Goal: Transaction & Acquisition: Purchase product/service

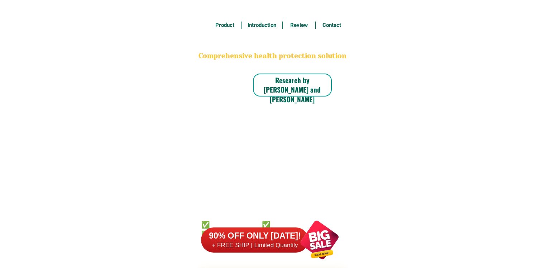
scroll to position [5606, 0]
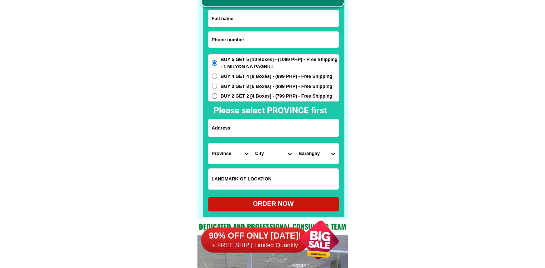
drag, startPoint x: 271, startPoint y: 47, endPoint x: 270, endPoint y: 43, distance: 4.1
click at [270, 44] on input "Input phone_number" at bounding box center [273, 40] width 130 height 16
paste input "0930371864"
click at [244, 40] on input "0930371864" at bounding box center [273, 40] width 130 height 16
type input "0930371864"
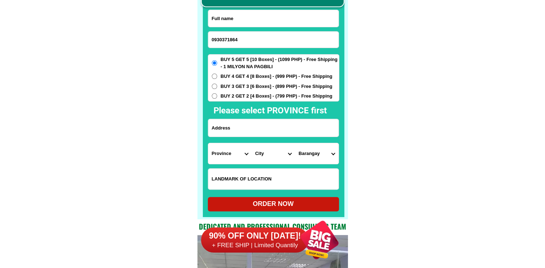
drag, startPoint x: 263, startPoint y: 19, endPoint x: 259, endPoint y: 6, distance: 13.7
click at [263, 19] on input "Input full_name" at bounding box center [273, 18] width 130 height 17
paste input "[PERSON_NAME]"
type input "[PERSON_NAME]"
drag, startPoint x: 251, startPoint y: 124, endPoint x: 249, endPoint y: 135, distance: 11.0
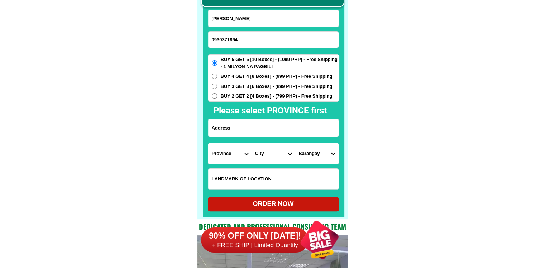
click at [251, 124] on input "Input address" at bounding box center [273, 128] width 130 height 18
paste input "14 purok 1 [PERSON_NAME]"
type input "14 purok 1 [PERSON_NAME]"
click at [232, 158] on select "Province [GEOGRAPHIC_DATA] [GEOGRAPHIC_DATA] [GEOGRAPHIC_DATA] [GEOGRAPHIC_DATA…" at bounding box center [229, 153] width 43 height 21
select select "63_1"
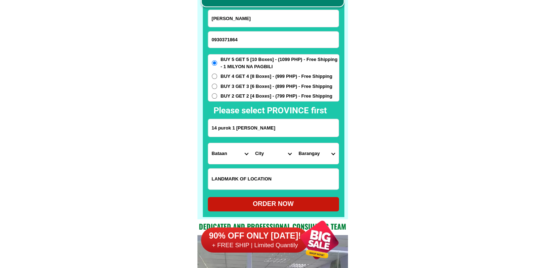
click at [208, 143] on select "Province [GEOGRAPHIC_DATA] [GEOGRAPHIC_DATA] [GEOGRAPHIC_DATA] [GEOGRAPHIC_DATA…" at bounding box center [229, 153] width 43 height 21
click at [272, 154] on select "City [GEOGRAPHIC_DATA] [GEOGRAPHIC_DATA] [GEOGRAPHIC_DATA]-city [GEOGRAPHIC_DAT…" at bounding box center [273, 153] width 43 height 21
select select "63_16571"
click at [310, 155] on select "Barangay [PERSON_NAME] Bayan-bayanan [GEOGRAPHIC_DATA] (pob.) [GEOGRAPHIC_DATA]…" at bounding box center [316, 153] width 43 height 21
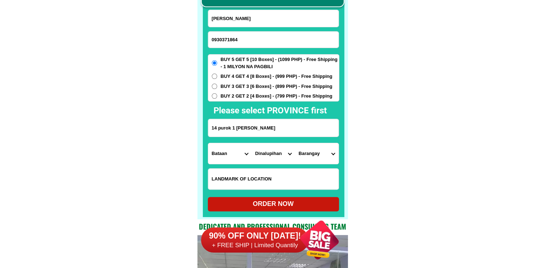
select select "63_1657152997"
click at [295, 143] on select "Barangay [PERSON_NAME] Bayan-bayanan [GEOGRAPHIC_DATA] (pob.) [GEOGRAPHIC_DATA]…" at bounding box center [316, 153] width 43 height 21
click at [301, 206] on div "ORDER NOW" at bounding box center [273, 204] width 131 height 10
radio input "true"
click at [239, 39] on input "0930371864" at bounding box center [273, 40] width 130 height 16
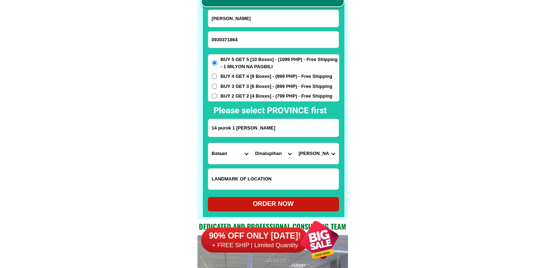
click at [239, 39] on input "0930371864" at bounding box center [273, 40] width 130 height 16
paste input "i"
click at [231, 39] on input "0930371i864" at bounding box center [273, 40] width 130 height 16
click at [244, 34] on input "0930371i864" at bounding box center [273, 40] width 130 height 16
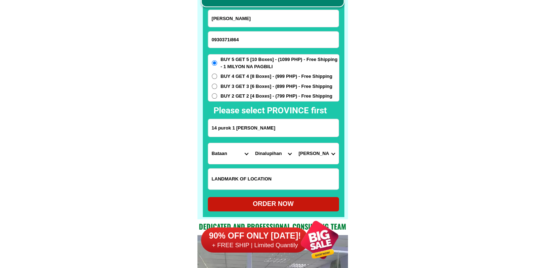
click at [244, 34] on input "0930371i864" at bounding box center [273, 40] width 130 height 16
click at [225, 38] on input "0930371i864" at bounding box center [273, 40] width 130 height 16
click at [231, 40] on input "0930371i864" at bounding box center [273, 40] width 130 height 16
type input "09303719864"
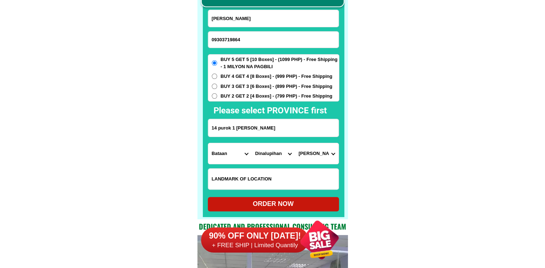
click at [263, 202] on div "ORDER NOW" at bounding box center [273, 204] width 131 height 10
radio input "true"
click at [247, 42] on input "09303719864" at bounding box center [273, 40] width 130 height 16
paste input "o9487142132"
drag, startPoint x: 214, startPoint y: 38, endPoint x: 203, endPoint y: 38, distance: 10.8
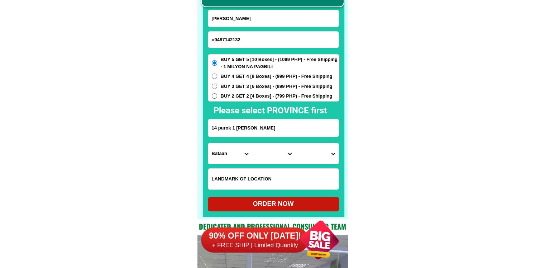
click at [203, 38] on div "CASH ON DELIVERY (COD) FREE SHIPPING (Receive after 4-10 days of shipping) COMP…" at bounding box center [272, 91] width 150 height 255
type input "09487142132"
click at [262, 25] on input "[PERSON_NAME]" at bounding box center [273, 18] width 130 height 17
paste input "[PERSON_NAME]"
type input "[PERSON_NAME]"
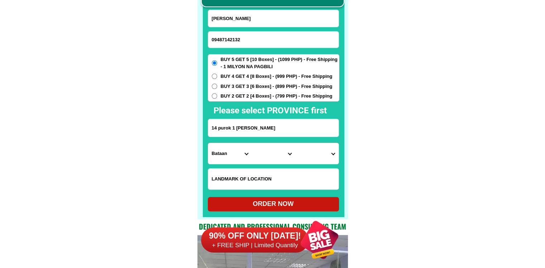
drag, startPoint x: 241, startPoint y: 127, endPoint x: 250, endPoint y: 127, distance: 9.0
click at [241, 127] on input "14 purok 1 [PERSON_NAME]" at bounding box center [273, 128] width 130 height 18
paste input "[STREET_ADDRESS][PERSON_NAME] LagunaBrgy Origuel"
type input "[STREET_ADDRESS][PERSON_NAME] LagunaBrgy Origuel"
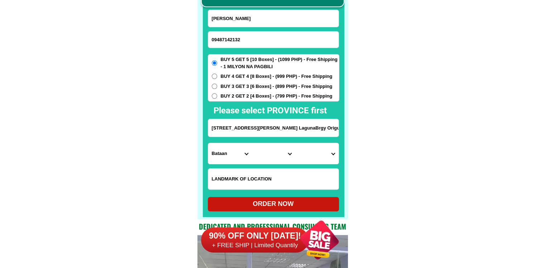
click at [228, 158] on select "Province [GEOGRAPHIC_DATA] [GEOGRAPHIC_DATA] [GEOGRAPHIC_DATA] [GEOGRAPHIC_DATA…" at bounding box center [229, 153] width 43 height 21
select select "63_904"
click at [280, 153] on select "City [GEOGRAPHIC_DATA] [GEOGRAPHIC_DATA]-city [GEOGRAPHIC_DATA] [GEOGRAPHIC_DAT…" at bounding box center [273, 153] width 43 height 21
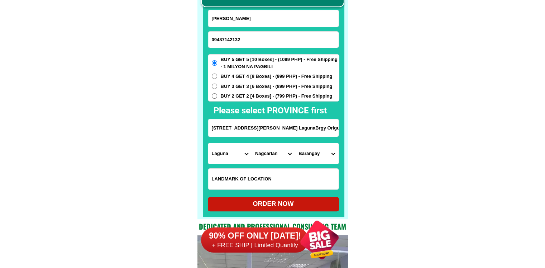
click at [280, 153] on select "City [GEOGRAPHIC_DATA] [GEOGRAPHIC_DATA]-city [GEOGRAPHIC_DATA] [GEOGRAPHIC_DAT…" at bounding box center [273, 153] width 43 height 21
select select "63_9049987"
click at [322, 157] on select "Barangay Amonoy Bakia Balanac [GEOGRAPHIC_DATA] Banilad Banti Bitaoy [GEOGRAPHI…" at bounding box center [316, 153] width 43 height 21
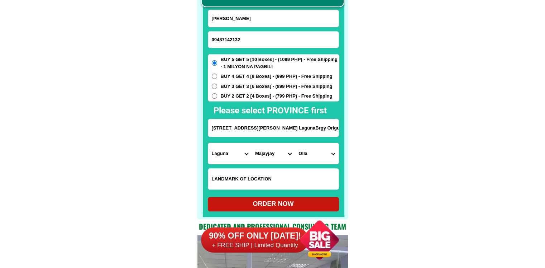
click at [322, 157] on select "Barangay Amonoy Bakia Balanac [GEOGRAPHIC_DATA] Banilad Banti Bitaoy [GEOGRAPHI…" at bounding box center [316, 153] width 43 height 21
select select "63_90499873411"
click at [295, 143] on select "Barangay Amonoy Bakia Balanac [GEOGRAPHIC_DATA] Banilad Banti Bitaoy [GEOGRAPHI…" at bounding box center [316, 153] width 43 height 21
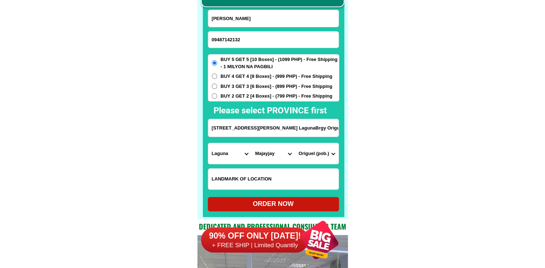
click at [300, 207] on div "ORDER NOW" at bounding box center [273, 204] width 131 height 10
radio input "true"
click at [233, 34] on input "09487142132" at bounding box center [273, 40] width 130 height 16
paste input "09616312456"
type input "09616312456"
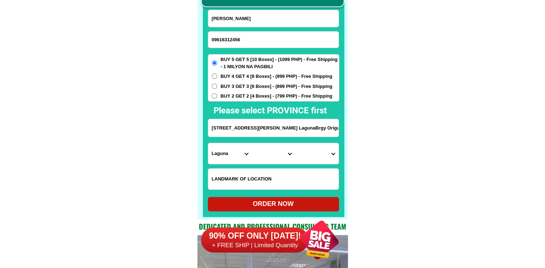
click at [287, 15] on input "[PERSON_NAME]" at bounding box center [273, 18] width 130 height 17
paste input "[PERSON_NAME]"
type input "[PERSON_NAME]"
click at [239, 134] on input "[STREET_ADDRESS][PERSON_NAME] LagunaBrgy Origuel" at bounding box center [273, 128] width 130 height 18
paste input "brangay biga 1 silang cavite"
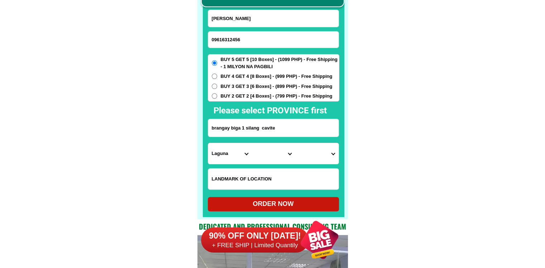
type input "brangay biga 1 silang cavite"
click at [216, 149] on select "Province [GEOGRAPHIC_DATA] [GEOGRAPHIC_DATA] [GEOGRAPHIC_DATA] [GEOGRAPHIC_DATA…" at bounding box center [229, 153] width 43 height 21
select select "63_826"
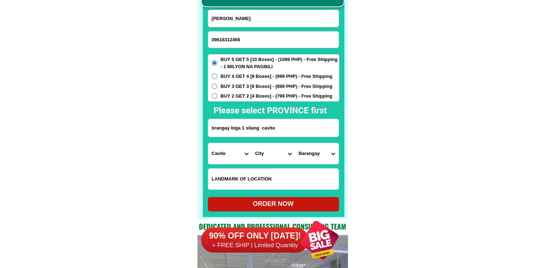
click at [264, 157] on select "City [PERSON_NAME] [PERSON_NAME] [GEOGRAPHIC_DATA]-city [GEOGRAPHIC_DATA]-[GEOG…" at bounding box center [273, 153] width 43 height 21
select select "63_8266329"
click at [308, 155] on select "Barangay Acacia Adlas Anahaw i Anahaw ii Balite i Balite ii Balubad Banaba Bara…" at bounding box center [316, 153] width 43 height 21
select select "63_82663298678"
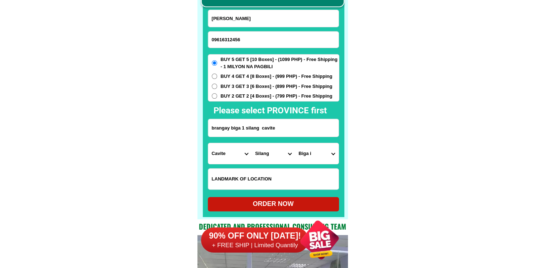
click at [282, 211] on form "[PERSON_NAME] 09616312456 ORDER NOW [GEOGRAPHIC_DATA] biga 1 [GEOGRAPHIC_DATA] …" at bounding box center [274, 110] width 132 height 201
click at [284, 205] on div "ORDER NOW" at bounding box center [273, 204] width 131 height 10
type input "[PERSON_NAME]"
radio input "true"
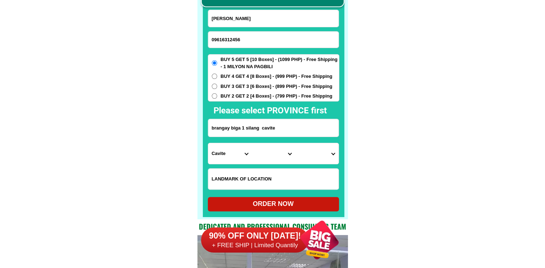
click at [224, 40] on input "09616312456" at bounding box center [273, 40] width 130 height 16
paste input "09977184011"
type input "09977184011"
drag, startPoint x: 268, startPoint y: 128, endPoint x: 268, endPoint y: 115, distance: 13.3
click at [268, 128] on input "brangay biga 1 silang cavite" at bounding box center [273, 128] width 130 height 18
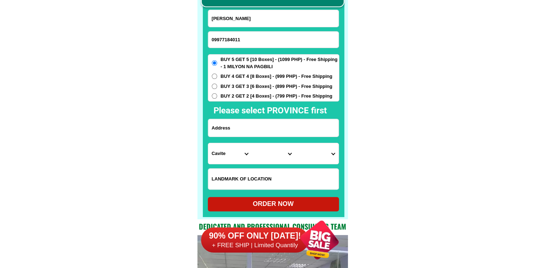
paste input "[PERSON_NAME]"
type input "[PERSON_NAME]"
click at [255, 15] on input "[PERSON_NAME]" at bounding box center [273, 18] width 130 height 17
paste input "[PERSON_NAME]"
type input "[PERSON_NAME]"
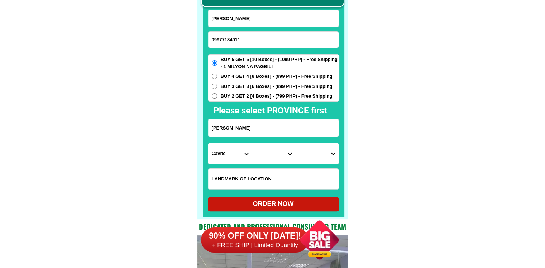
click at [257, 90] on div "BUY 5 GET 5 [10 Boxes] - (1099 PHP) - Free Shipping - 1 MILYON NA PAGBILI BUY 4…" at bounding box center [274, 77] width 132 height 47
click at [258, 78] on span "BUY 4 GET 4 [8 Boxes] - (999 PHP) - Free Shipping" at bounding box center [277, 76] width 112 height 7
click at [217, 78] on input "BUY 4 GET 4 [8 Boxes] - (999 PHP) - Free Shipping" at bounding box center [214, 75] width 5 height 5
radio input "true"
click at [259, 85] on span "BUY 3 GET 3 [6 Boxes] - (899 PHP) - Free Shipping" at bounding box center [277, 86] width 112 height 7
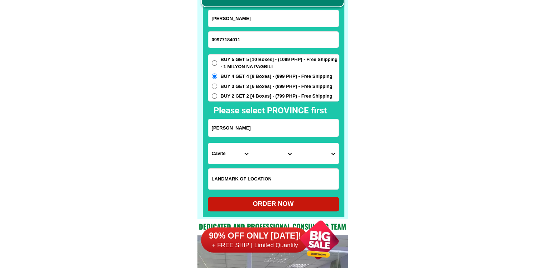
click at [217, 85] on input "BUY 3 GET 3 [6 Boxes] - (899 PHP) - Free Shipping" at bounding box center [214, 85] width 5 height 5
radio input "true"
click at [263, 124] on input "[PERSON_NAME]" at bounding box center [273, 128] width 130 height 18
paste input "[PERSON_NAME] st dist 1 purok 7 d [GEOGRAPHIC_DATA]"
paste input "Input address"
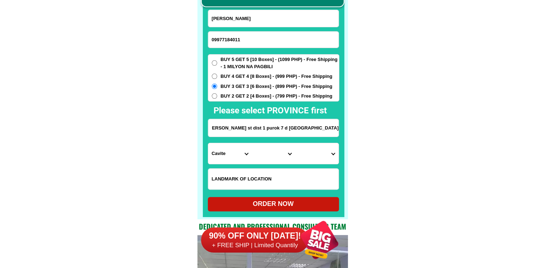
scroll to position [0, 4]
type input "[PERSON_NAME] st dist 1 purok 7 d [GEOGRAPHIC_DATA]"
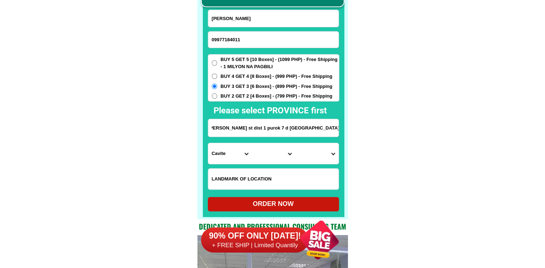
drag, startPoint x: 249, startPoint y: 131, endPoint x: 376, endPoint y: 129, distance: 126.9
click at [310, 129] on input "[PERSON_NAME] st dist 1 purok 7 d [GEOGRAPHIC_DATA]" at bounding box center [273, 128] width 130 height 18
drag, startPoint x: 311, startPoint y: 128, endPoint x: 343, endPoint y: 130, distance: 32.3
click at [343, 130] on div "CASH ON DELIVERY (COD) FREE SHIPPING (Receive after 4-10 days of shipping) COMP…" at bounding box center [272, 91] width 150 height 255
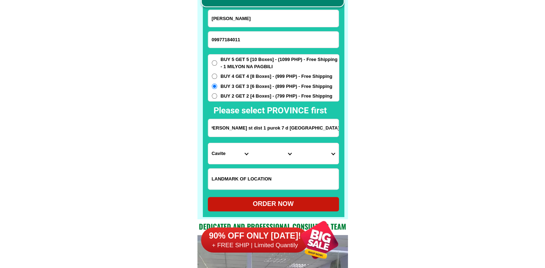
scroll to position [0, 0]
click at [252, 127] on input "[PERSON_NAME] st dist 1 purok 7 d [GEOGRAPHIC_DATA]" at bounding box center [273, 128] width 130 height 18
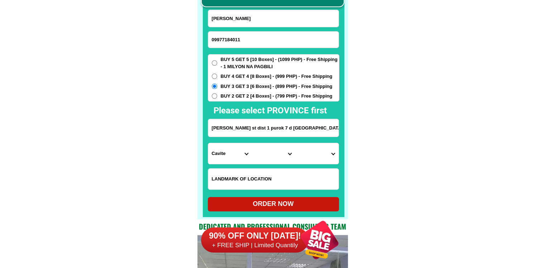
scroll to position [0, 4]
drag, startPoint x: 237, startPoint y: 128, endPoint x: 402, endPoint y: 127, distance: 164.8
click at [234, 155] on select "Province [GEOGRAPHIC_DATA] [GEOGRAPHIC_DATA] [GEOGRAPHIC_DATA] [GEOGRAPHIC_DATA…" at bounding box center [229, 153] width 43 height 21
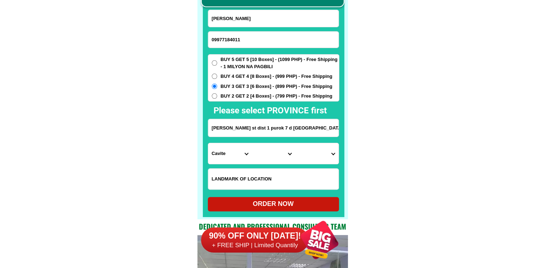
select select "63_305"
click at [266, 155] on select "City [GEOGRAPHIC_DATA][PERSON_NAME]-city [GEOGRAPHIC_DATA][PERSON_NAME] Echague…" at bounding box center [273, 153] width 43 height 21
select select "63_3052855"
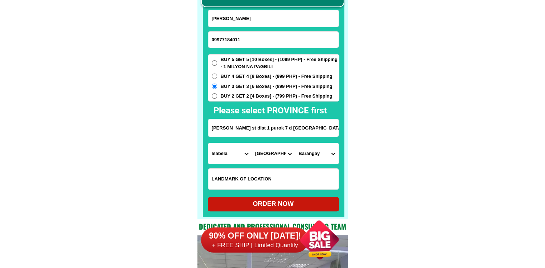
click at [313, 158] on select "Barangay Alicaocao Alinam Amobocan Andarayan Baculod Baringin norte Baringin su…" at bounding box center [316, 153] width 43 height 21
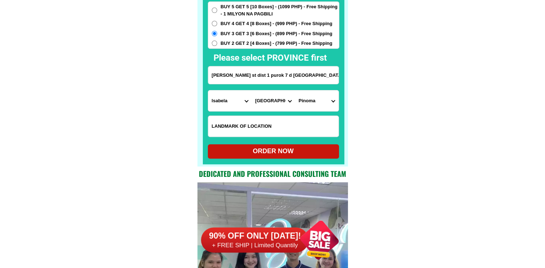
scroll to position [5642, 0]
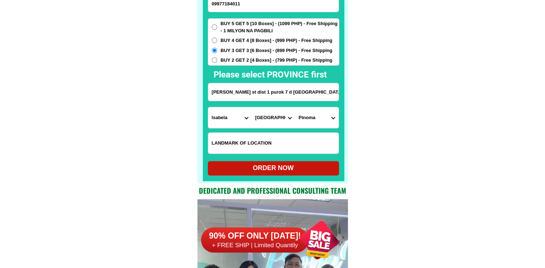
click at [327, 118] on select "Barangay Alicaocao Alinam Amobocan Andarayan Baculod Baringin norte Baringin su…" at bounding box center [316, 117] width 43 height 21
click at [331, 123] on select "Barangay Alicaocao Alinam Amobocan Andarayan Baculod Baringin norte Baringin su…" at bounding box center [316, 117] width 43 height 21
click at [319, 123] on select "Barangay Alicaocao Alinam Amobocan Andarayan Baculod Baringin norte Baringin su…" at bounding box center [316, 117] width 43 height 21
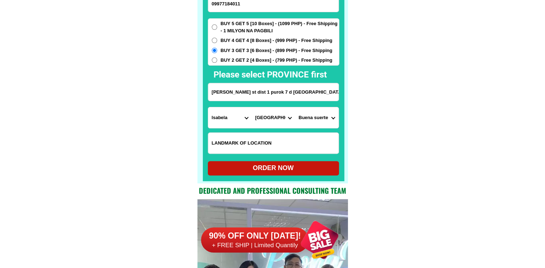
click at [310, 118] on select "Barangay Alicaocao Alinam Amobocan Andarayan Baculod Baringin norte Baringin su…" at bounding box center [316, 117] width 43 height 21
click at [297, 85] on input "[PERSON_NAME] st dist 1 purok 7 d [GEOGRAPHIC_DATA]" at bounding box center [273, 92] width 130 height 18
click at [319, 113] on select "Barangay Alicaocao Alinam Amobocan Andarayan Baculod Baringin norte Baringin su…" at bounding box center [316, 117] width 43 height 21
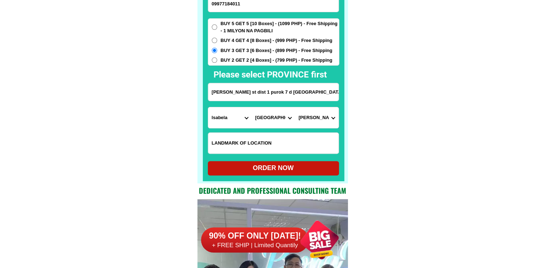
click at [328, 97] on input "[PERSON_NAME] st dist 1 purok 7 d [GEOGRAPHIC_DATA]" at bounding box center [273, 92] width 130 height 18
drag, startPoint x: 238, startPoint y: 91, endPoint x: 393, endPoint y: 94, distance: 155.2
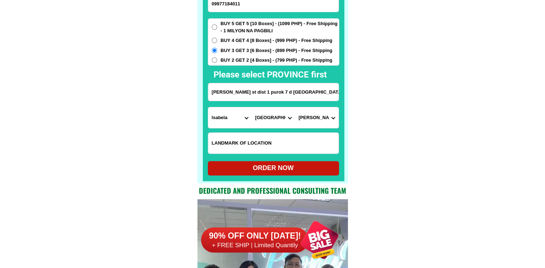
click at [310, 118] on select "Barangay Alicaocao Alinam Amobocan Andarayan Baculod Baringin norte Baringin su…" at bounding box center [316, 117] width 43 height 21
select select "63_30528552265"
drag, startPoint x: 436, startPoint y: 149, endPoint x: 380, endPoint y: 161, distance: 57.8
click at [269, 169] on div "ORDER NOW" at bounding box center [273, 168] width 131 height 10
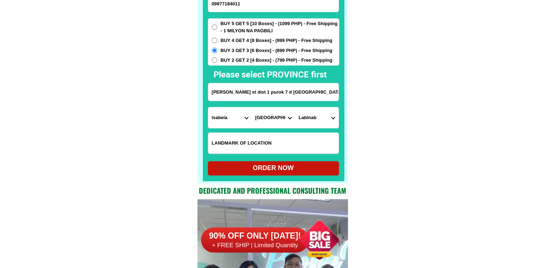
type input "[PERSON_NAME] st dist 1 purok 7 d [GEOGRAPHIC_DATA]"
radio input "true"
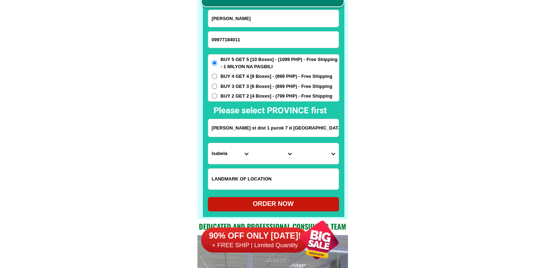
click at [243, 43] on input "09977184011" at bounding box center [273, 40] width 130 height 16
paste input "09062206745"
type input "09062206745"
click at [279, 23] on input "[PERSON_NAME]" at bounding box center [273, 18] width 130 height 17
paste input "[PERSON_NAME] Mission"
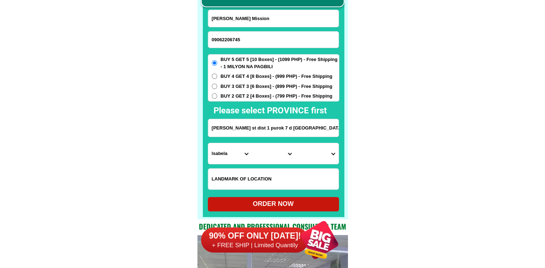
type input "[PERSON_NAME] Mission"
click at [246, 129] on input "Input address" at bounding box center [273, 128] width 130 height 18
paste input "[PERSON_NAME] St. Camiling Tarlac Pob. J katapat clinic ni [PERSON_NAME] gate 1…"
type input "[PERSON_NAME] St. Camiling Tarlac Pob. J katapat clinic ni [PERSON_NAME] gate 1…"
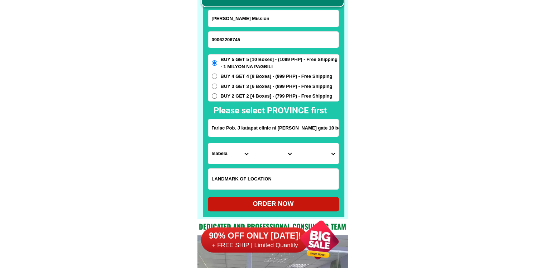
scroll to position [0, 0]
click at [223, 157] on select "Province [GEOGRAPHIC_DATA] [GEOGRAPHIC_DATA] [GEOGRAPHIC_DATA] [GEOGRAPHIC_DATA…" at bounding box center [229, 153] width 43 height 21
select select "63_225"
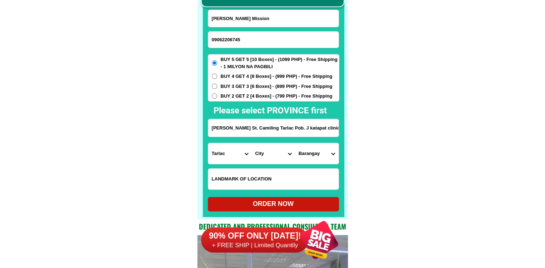
click at [267, 154] on select "City Anao Bamban Camiling Capas Gerona Mayantoc [PERSON_NAME] Paniqui [PERSON_N…" at bounding box center [273, 153] width 43 height 21
select select "63_2256615"
click at [330, 158] on select "Barangay Anoling 1st Anoling 2nd Anoling 3rd Bacabac Bacsay Bancay 1st Bancay 2…" at bounding box center [316, 153] width 43 height 21
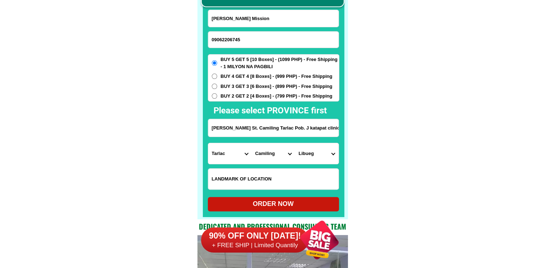
scroll to position [0, 69]
drag, startPoint x: 316, startPoint y: 129, endPoint x: 378, endPoint y: 132, distance: 62.4
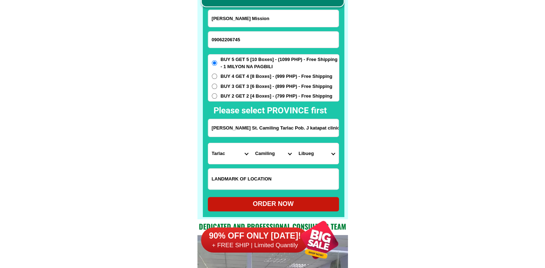
click at [307, 153] on select "Barangay Anoling 1st Anoling 2nd Anoling 3rd Bacabac Bacsay Bancay 1st Bancay 2…" at bounding box center [316, 153] width 43 height 21
click at [309, 152] on select "Barangay Anoling 1st Anoling 2nd Anoling 3rd Bacabac Bacsay Bancay 1st Bancay 2…" at bounding box center [316, 153] width 43 height 21
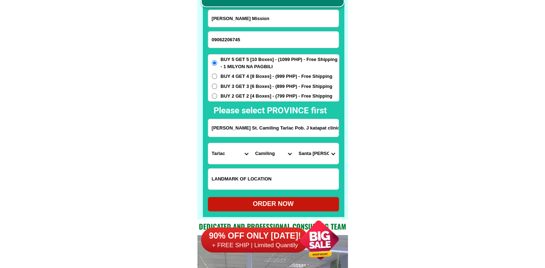
select select "63_2256615587"
click at [295, 143] on select "Barangay Anoling 1st Anoling 2nd Anoling 3rd Bacabac Bacsay Bancay 1st Bancay 2…" at bounding box center [316, 153] width 43 height 21
click at [283, 197] on form "[PERSON_NAME] Mission 09062206745 ORDER NOW [PERSON_NAME] St. Camiling Tarlac P…" at bounding box center [274, 110] width 132 height 201
click at [285, 200] on div "ORDER NOW" at bounding box center [273, 204] width 131 height 10
radio input "true"
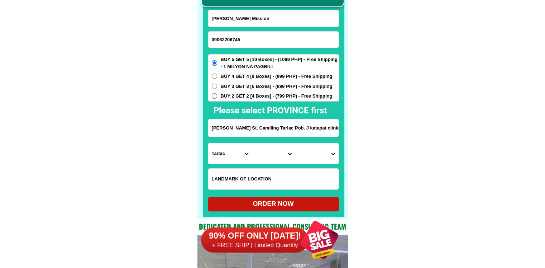
click at [244, 45] on input "09062206745" at bounding box center [273, 40] width 130 height 16
paste input "09956189427"
type input "09956189427"
click at [269, 15] on input "[PERSON_NAME] Mission" at bounding box center [273, 18] width 130 height 17
paste input "[PERSON_NAME]"
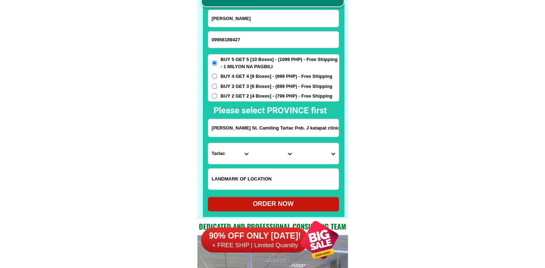
type input "[PERSON_NAME]"
click at [245, 81] on div "BUY 5 GET 5 [10 Boxes] - (1099 PHP) - Free Shipping - 1 MILYON NA PAGBILI BUY 4…" at bounding box center [274, 77] width 132 height 47
click at [244, 85] on span "BUY 3 GET 3 [6 Boxes] - (899 PHP) - Free Shipping" at bounding box center [277, 86] width 112 height 7
click at [217, 85] on input "BUY 3 GET 3 [6 Boxes] - (899 PHP) - Free Shipping" at bounding box center [214, 85] width 5 height 5
radio input "true"
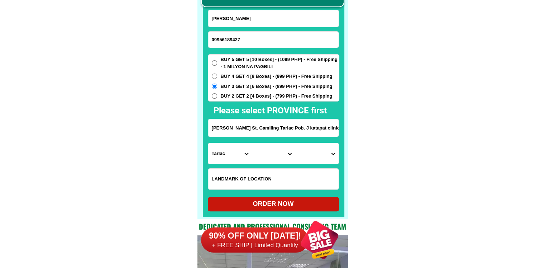
click at [249, 132] on input "[PERSON_NAME] St. Camiling Tarlac Pob. J katapat clinic ni [PERSON_NAME] gate 1…" at bounding box center [273, 128] width 130 height 18
paste input "Block 17 Lot 24 Relocation Site [GEOGRAPHIC_DATA]"
type input "Block 17 Lot 24 Relocation Site [GEOGRAPHIC_DATA]"
drag, startPoint x: 416, startPoint y: 151, endPoint x: 318, endPoint y: 164, distance: 99.0
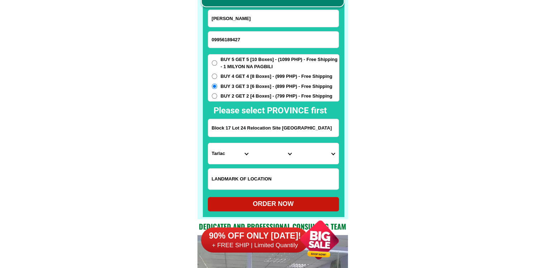
click at [232, 156] on select "Province [GEOGRAPHIC_DATA] [GEOGRAPHIC_DATA] [GEOGRAPHIC_DATA] [GEOGRAPHIC_DATA…" at bounding box center [229, 153] width 43 height 21
select select "63_108"
click at [259, 159] on select "City" at bounding box center [273, 153] width 43 height 21
select select "63_108997"
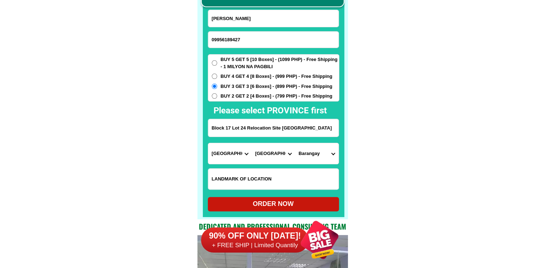
click at [321, 158] on select "Barangay Alangilan Balagtas [GEOGRAPHIC_DATA] Banaba ibaba Banaba kanluran [GEO…" at bounding box center [316, 153] width 43 height 21
select select "63_1089979916"
click at [312, 200] on div "ORDER NOW" at bounding box center [273, 204] width 131 height 10
type input "Block 17 Lot 24 Relocation Site [GEOGRAPHIC_DATA]"
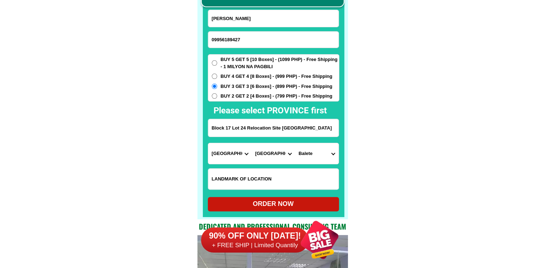
radio input "true"
click at [246, 35] on input "09956189427" at bounding box center [273, 40] width 130 height 16
paste input "09977369845"
type input "09977369845"
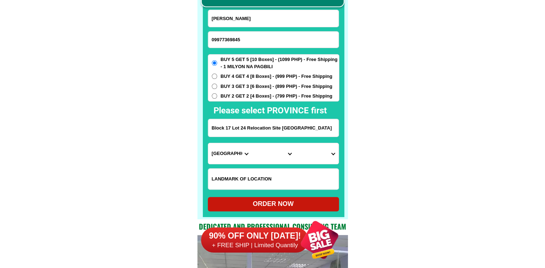
drag, startPoint x: 247, startPoint y: 16, endPoint x: 245, endPoint y: 1, distance: 14.8
click at [247, 16] on input "[PERSON_NAME]" at bounding box center [273, 18] width 130 height 17
paste input "[DEMOGRAPHIC_DATA][PERSON_NAME]"
type input "[DEMOGRAPHIC_DATA][PERSON_NAME]"
click at [249, 127] on input "Block 17 Lot 24 Relocation Site [GEOGRAPHIC_DATA]" at bounding box center [273, 128] width 130 height 18
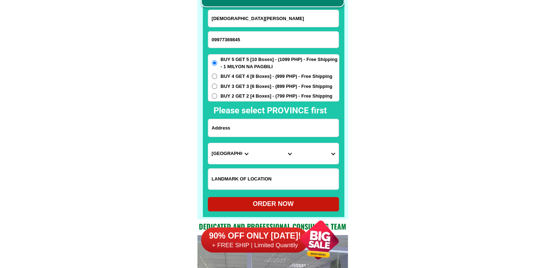
paste input "BLK 8 Lot 12 SS5 LANCASTER BRGY. [PERSON_NAME] GEN TRIAS CAVITE"
type input "BLK 8 Lot 12 SS5 LANCASTER BRGY. [PERSON_NAME] GEN TRIAS CAVITE"
drag, startPoint x: 313, startPoint y: 128, endPoint x: 397, endPoint y: 130, distance: 83.9
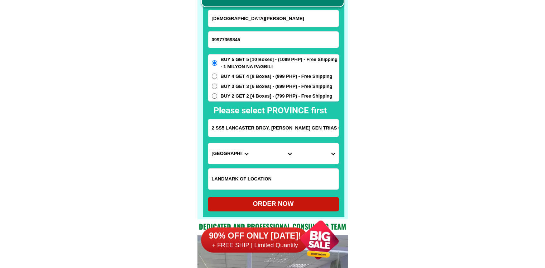
click at [228, 152] on select "Province [GEOGRAPHIC_DATA] [GEOGRAPHIC_DATA] [GEOGRAPHIC_DATA] [GEOGRAPHIC_DATA…" at bounding box center [229, 153] width 43 height 21
select select "63_826"
click at [257, 152] on select "City" at bounding box center [273, 153] width 43 height 21
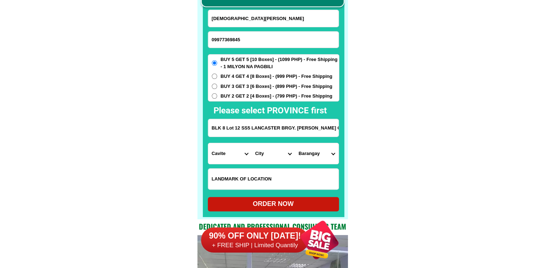
select select "63_826111"
drag, startPoint x: 328, startPoint y: 130, endPoint x: 339, endPoint y: 130, distance: 11.1
click at [339, 130] on div "CASH ON DELIVERY (COD) FREE SHIPPING (Receive after 4-10 days of shipping) COMP…" at bounding box center [272, 91] width 150 height 255
click at [320, 154] on select "Barangay [PERSON_NAME]. (bgy. 7) Bacao i Bacao ii Bagumbayan pob. (bgy. 5) [PER…" at bounding box center [316, 153] width 43 height 21
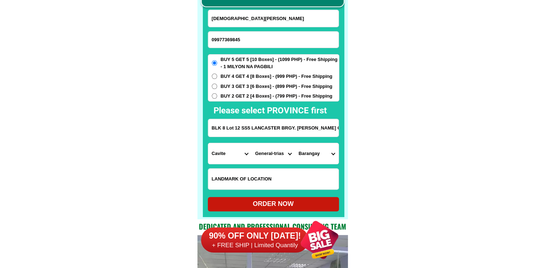
select select "63_8261113701"
drag, startPoint x: 399, startPoint y: 173, endPoint x: 325, endPoint y: 197, distance: 78.4
click at [281, 209] on div "ORDER NOW" at bounding box center [273, 204] width 131 height 14
radio input "true"
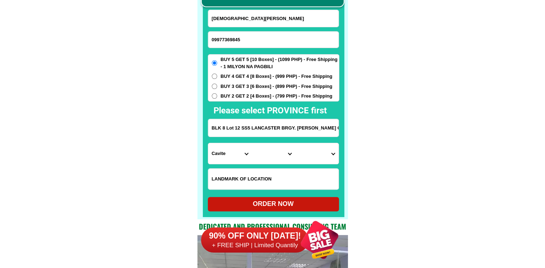
drag, startPoint x: 259, startPoint y: 46, endPoint x: 250, endPoint y: 2, distance: 44.9
click at [259, 46] on input "09977369845" at bounding box center [273, 40] width 130 height 16
paste input "09514564679"
type input "09514564679"
drag, startPoint x: 291, startPoint y: 24, endPoint x: 276, endPoint y: 8, distance: 21.3
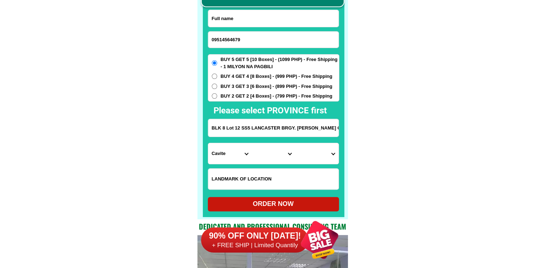
click at [291, 24] on input "Input full_name" at bounding box center [273, 18] width 130 height 17
paste input "[PERSON_NAME]"
type input "[PERSON_NAME]"
click at [253, 118] on form "[PERSON_NAME] 09514564679 ORDER NOW [STREET_ADDRESS] [PERSON_NAME] GEN [GEOGRAP…" at bounding box center [274, 110] width 132 height 201
click at [252, 125] on input "BLK 8 Lot 12 SS5 LANCASTER BRGY. [PERSON_NAME] GEN TRIAS CAVITE" at bounding box center [273, 128] width 130 height 18
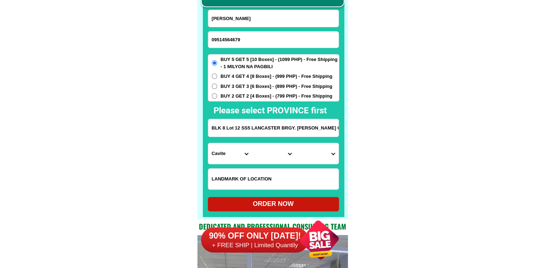
paste input "pr1Bucawe [PERSON_NAME] Suregao del sur dapit simbahan [GEOGRAPHIC_DATA]"
type input "pr1Bucawe [PERSON_NAME] Suregao del sur dapit simbahan [GEOGRAPHIC_DATA]"
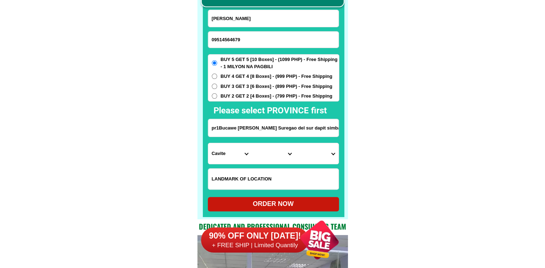
click at [251, 96] on span "BUY 2 GET 2 [4 Boxes] - (799 PHP) - Free Shipping" at bounding box center [277, 95] width 112 height 7
click at [217, 96] on input "BUY 2 GET 2 [4 Boxes] - (799 PHP) - Free Shipping" at bounding box center [214, 95] width 5 height 5
radio input "true"
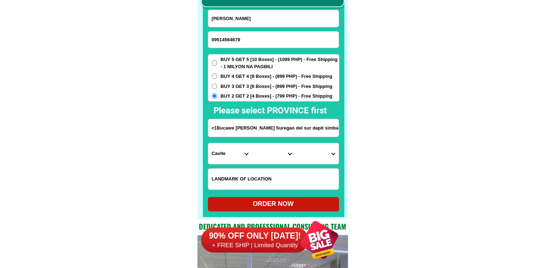
drag, startPoint x: 305, startPoint y: 129, endPoint x: 376, endPoint y: 132, distance: 70.6
click at [224, 159] on select "Province [GEOGRAPHIC_DATA] [GEOGRAPHIC_DATA] [GEOGRAPHIC_DATA] [GEOGRAPHIC_DATA…" at bounding box center [229, 153] width 43 height 21
click at [226, 158] on select "Province [GEOGRAPHIC_DATA] [GEOGRAPHIC_DATA] [GEOGRAPHIC_DATA] [GEOGRAPHIC_DATA…" at bounding box center [229, 153] width 43 height 21
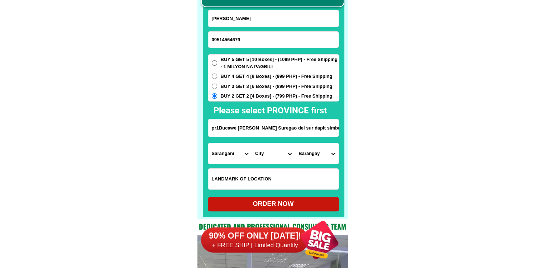
click at [226, 158] on select "Province [GEOGRAPHIC_DATA] [GEOGRAPHIC_DATA] [GEOGRAPHIC_DATA] [GEOGRAPHIC_DATA…" at bounding box center [229, 153] width 43 height 21
click at [262, 157] on select "City [GEOGRAPHIC_DATA] [GEOGRAPHIC_DATA]-city [GEOGRAPHIC_DATA] [GEOGRAPHIC_DAT…" at bounding box center [273, 153] width 43 height 21
click at [268, 157] on select "City [GEOGRAPHIC_DATA] [GEOGRAPHIC_DATA]-city [GEOGRAPHIC_DATA] [GEOGRAPHIC_DAT…" at bounding box center [273, 153] width 43 height 21
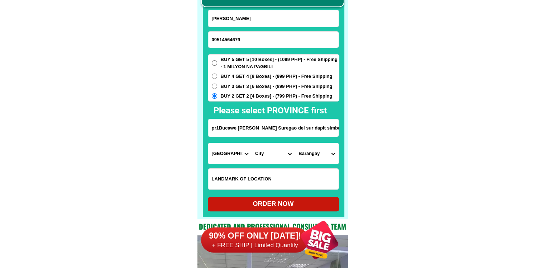
click at [268, 157] on select "City [GEOGRAPHIC_DATA] [GEOGRAPHIC_DATA]-city [GEOGRAPHIC_DATA] [GEOGRAPHIC_DAT…" at bounding box center [273, 153] width 43 height 21
drag, startPoint x: 236, startPoint y: 164, endPoint x: 236, endPoint y: 155, distance: 8.6
click at [236, 163] on div "Province [GEOGRAPHIC_DATA] [GEOGRAPHIC_DATA][PERSON_NAME][GEOGRAPHIC_DATA][GEOG…" at bounding box center [273, 153] width 131 height 21
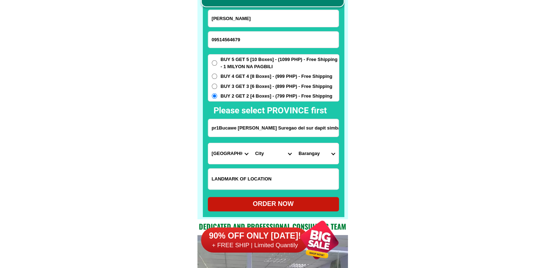
click at [236, 155] on select "Province [GEOGRAPHIC_DATA] [GEOGRAPHIC_DATA] [GEOGRAPHIC_DATA] [GEOGRAPHIC_DATA…" at bounding box center [229, 153] width 43 height 21
select select "63_115"
drag, startPoint x: 422, startPoint y: 166, endPoint x: 413, endPoint y: 168, distance: 9.4
click at [281, 149] on select "City [GEOGRAPHIC_DATA] Bislig-city [GEOGRAPHIC_DATA] Carrascal Hinatuan [PERSON…" at bounding box center [273, 153] width 43 height 21
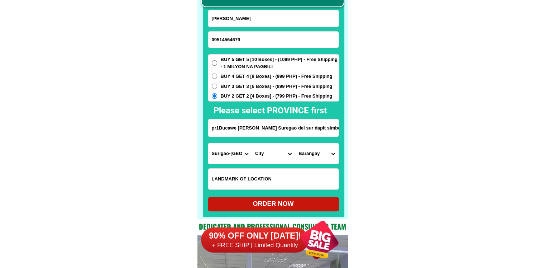
select select "63_1153818"
click at [301, 153] on select "Barangay [GEOGRAPHIC_DATA] [PERSON_NAME] Habag Mampi Nurcia Pakwan [PERSON_NAME…" at bounding box center [316, 153] width 43 height 21
select select "63_11538182043"
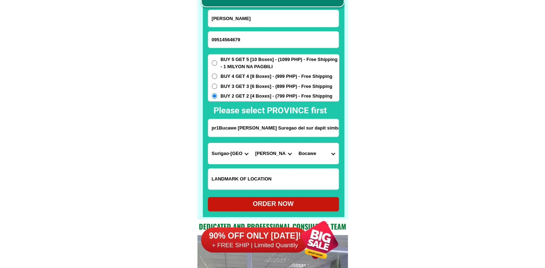
click at [307, 199] on div "ORDER NOW" at bounding box center [273, 204] width 131 height 14
type input "pr1Bucawe [PERSON_NAME] Suregao del sur dapit simbahan [GEOGRAPHIC_DATA]"
radio input "true"
click at [228, 45] on input "09514564679" at bounding box center [273, 40] width 130 height 16
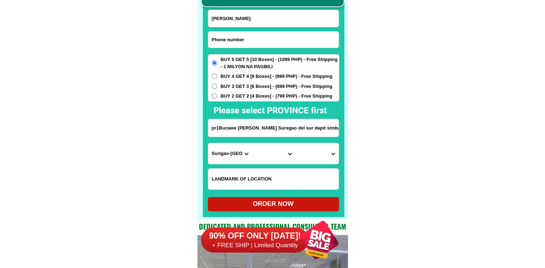
paste input "09977184011"
click at [262, 46] on input "09977184011" at bounding box center [273, 40] width 130 height 16
paste input "758920664"
type input "09758920664"
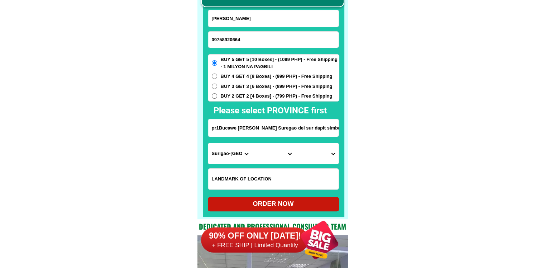
click at [292, 23] on input "[PERSON_NAME]" at bounding box center [273, 18] width 130 height 17
paste input "[PERSON_NAME]"
type input "[PERSON_NAME]"
drag, startPoint x: 264, startPoint y: 121, endPoint x: 268, endPoint y: 72, distance: 48.9
click at [264, 121] on input "pr1Bucawe [PERSON_NAME] Suregao del sur dapit simbahan [GEOGRAPHIC_DATA]" at bounding box center [273, 128] width 130 height 18
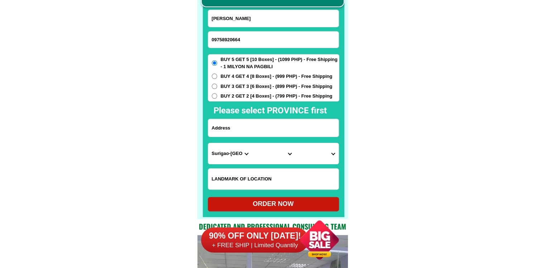
paste input "Brgy del Sur Lapinig N. Samar"
type input "Brgy del Sur Lapinig N. Samar"
click at [280, 183] on input "Input LANDMARKOFLOCATION" at bounding box center [273, 178] width 130 height 21
paste input "landmark- malapit [GEOGRAPHIC_DATA] pawn shop"
type input "landmark- malapit [GEOGRAPHIC_DATA] pawn shop"
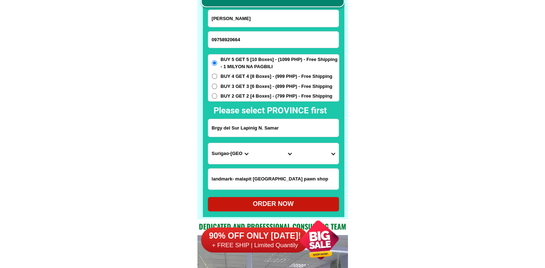
click at [274, 97] on span "BUY 2 GET 2 [4 Boxes] - (799 PHP) - Free Shipping" at bounding box center [277, 95] width 112 height 7
click at [217, 97] on input "BUY 2 GET 2 [4 Boxes] - (799 PHP) - Free Shipping" at bounding box center [214, 95] width 5 height 5
radio input "true"
click at [233, 149] on select "Province [GEOGRAPHIC_DATA] [GEOGRAPHIC_DATA] [GEOGRAPHIC_DATA] [GEOGRAPHIC_DATA…" at bounding box center [229, 153] width 43 height 21
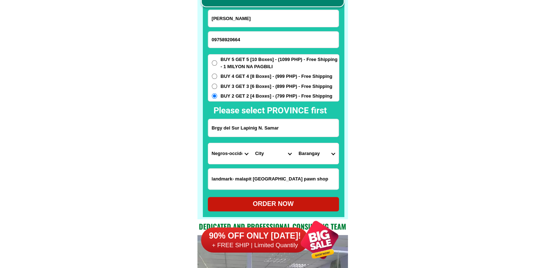
click at [233, 149] on select "Province [GEOGRAPHIC_DATA] [GEOGRAPHIC_DATA] [GEOGRAPHIC_DATA] [GEOGRAPHIC_DATA…" at bounding box center [229, 153] width 43 height 21
select select "63_575"
click at [208, 143] on select "Province [GEOGRAPHIC_DATA] [GEOGRAPHIC_DATA] [GEOGRAPHIC_DATA] [GEOGRAPHIC_DATA…" at bounding box center [229, 153] width 43 height 21
click at [263, 151] on select "City [PERSON_NAME] [PERSON_NAME] Gamay Laoang [GEOGRAPHIC_DATA] [GEOGRAPHIC_DAT…" at bounding box center [273, 153] width 43 height 21
select select "63_5755940"
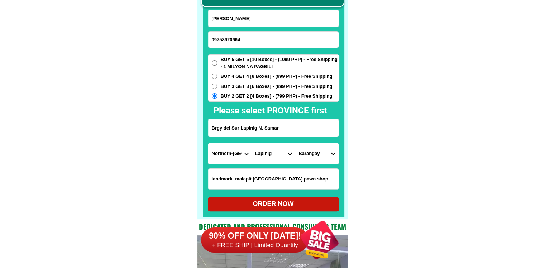
click at [315, 159] on select "Barangay Alang-alang Bagacay Cahagwayan [GEOGRAPHIC_DATA][PERSON_NAME] Can oman…" at bounding box center [316, 153] width 43 height 21
select select "63_5755940246"
click at [295, 143] on select "Barangay Alang-alang Bagacay Cahagwayan [GEOGRAPHIC_DATA][PERSON_NAME] Can oman…" at bounding box center [316, 153] width 43 height 21
click at [315, 150] on select "Barangay Alang-alang Bagacay Cahagwayan [GEOGRAPHIC_DATA][PERSON_NAME] Can oman…" at bounding box center [316, 153] width 43 height 21
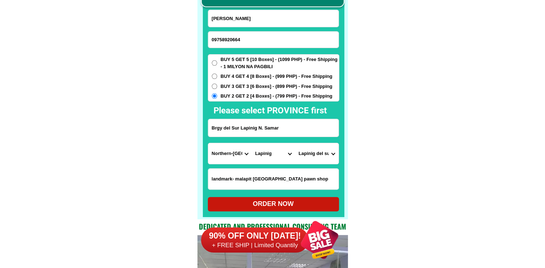
click at [295, 143] on select "Barangay Alang-alang Bagacay Cahagwayan [GEOGRAPHIC_DATA][PERSON_NAME] Can oman…" at bounding box center [316, 153] width 43 height 21
click at [307, 209] on div "ORDER NOW" at bounding box center [273, 204] width 131 height 14
radio input "true"
click at [253, 34] on input "09758920664" at bounding box center [273, 40] width 130 height 16
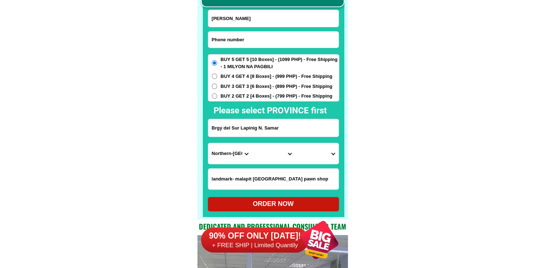
paste input "09859405944"
type input "09859405944"
drag, startPoint x: 312, startPoint y: 21, endPoint x: 314, endPoint y: 17, distance: 4.1
click at [312, 21] on input "Input full_name" at bounding box center [273, 18] width 130 height 17
paste input "[PERSON_NAME] Lacao"
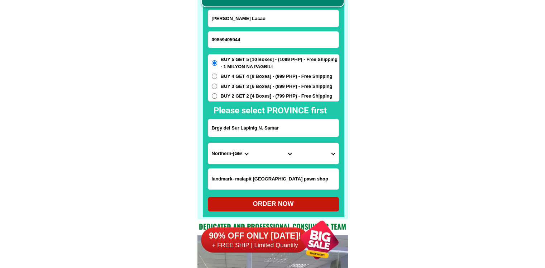
type input "[PERSON_NAME] Lacao"
drag, startPoint x: 268, startPoint y: 131, endPoint x: 264, endPoint y: 136, distance: 6.4
click at [268, 131] on input "Brgy del Sur Lapinig N. Samar" at bounding box center [273, 128] width 130 height 18
paste input "Purok4 [PERSON_NAME]"
type input "Purok4 [PERSON_NAME]"
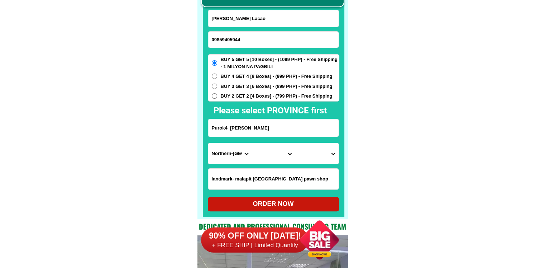
click at [230, 152] on select "Province [GEOGRAPHIC_DATA] [GEOGRAPHIC_DATA] [GEOGRAPHIC_DATA] [GEOGRAPHIC_DATA…" at bounding box center [229, 153] width 43 height 21
select select "63_137"
drag, startPoint x: 395, startPoint y: 152, endPoint x: 348, endPoint y: 160, distance: 46.8
click at [277, 154] on select "City Alburquerque Antequera Baclayon Balilihan Bien-unido Bilar Bohol-[PERSON_N…" at bounding box center [273, 153] width 43 height 21
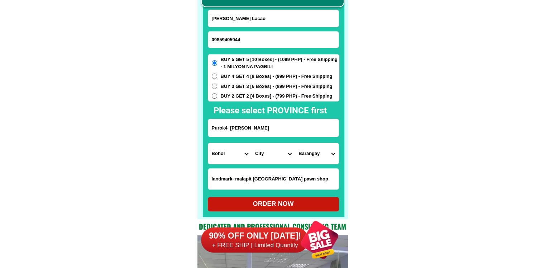
select select "63_1374954"
drag, startPoint x: 467, startPoint y: 165, endPoint x: 376, endPoint y: 165, distance: 91.4
drag, startPoint x: 341, startPoint y: 158, endPoint x: 336, endPoint y: 158, distance: 5.1
click at [341, 158] on div at bounding box center [274, 92] width 142 height 249
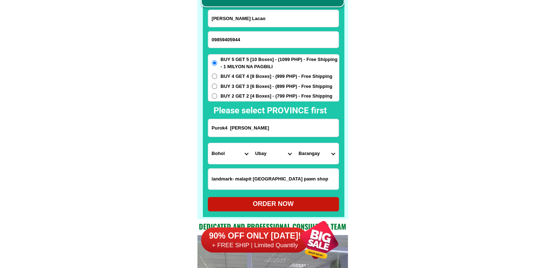
click at [327, 157] on select "Barangay [PERSON_NAME][GEOGRAPHIC_DATA]-ang Benliw Biabas [PERSON_NAME] Bulilis…" at bounding box center [316, 153] width 43 height 21
select select "63_13749548240"
click at [252, 202] on div "ORDER NOW" at bounding box center [273, 204] width 131 height 10
type input "Purok4 [PERSON_NAME]"
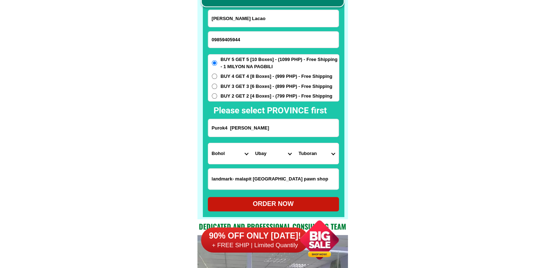
radio input "true"
click at [231, 38] on input "09859405944" at bounding box center [273, 40] width 130 height 16
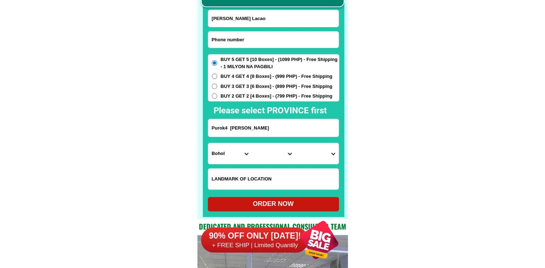
paste input "09930778992"
type input "09930778992"
click at [247, 22] on input "[PERSON_NAME] Lacao" at bounding box center [273, 18] width 130 height 17
paste input "[PERSON_NAME]"
type input "[PERSON_NAME]"
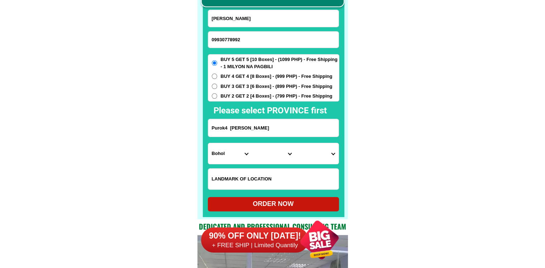
click at [251, 39] on input "09930778992" at bounding box center [273, 40] width 130 height 16
type input "09930778992"
click at [292, 93] on span "BUY 2 GET 2 [4 Boxes] - (799 PHP) - Free Shipping" at bounding box center [277, 95] width 112 height 7
click at [217, 93] on input "BUY 2 GET 2 [4 Boxes] - (799 PHP) - Free Shipping" at bounding box center [214, 95] width 5 height 5
radio input "true"
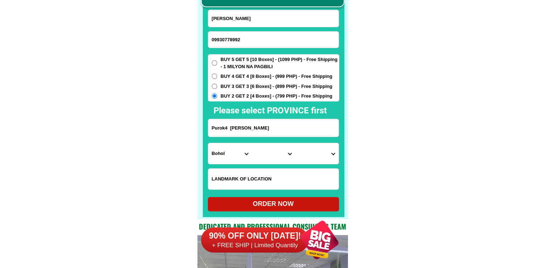
click at [276, 125] on input "Purok4 [PERSON_NAME]" at bounding box center [273, 128] width 130 height 18
paste input "Prk. Calubat.Brgy. [GEOGRAPHIC_DATA], [GEOGRAPHIC_DATA], [GEOGRAPHIC_DATA]. Occ…"
type input "Prk. Calubat.Brgy. [GEOGRAPHIC_DATA], [GEOGRAPHIC_DATA], [GEOGRAPHIC_DATA]. Occ…"
click at [223, 153] on select "Province [GEOGRAPHIC_DATA] [GEOGRAPHIC_DATA] [GEOGRAPHIC_DATA] [GEOGRAPHIC_DATA…" at bounding box center [229, 153] width 43 height 21
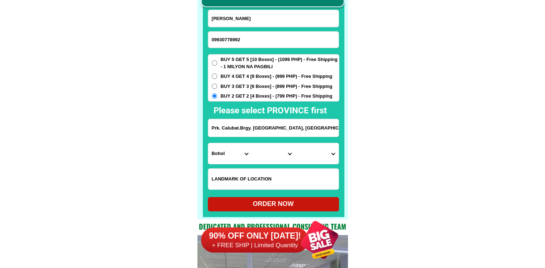
select select "63_396"
click at [265, 153] on select "City [GEOGRAPHIC_DATA]-city [GEOGRAPHIC_DATA]-city [GEOGRAPHIC_DATA] [GEOGRAPHI…" at bounding box center [273, 153] width 43 height 21
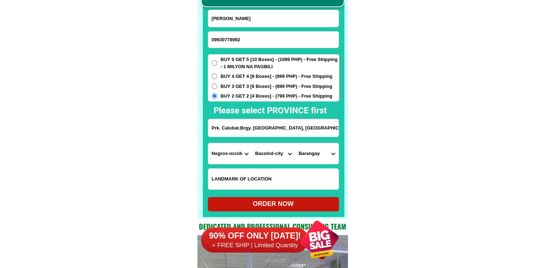
click at [266, 151] on select "City [GEOGRAPHIC_DATA]-city [GEOGRAPHIC_DATA]-city [GEOGRAPHIC_DATA] [GEOGRAPHI…" at bounding box center [273, 153] width 43 height 21
select select "63_3969805"
drag, startPoint x: 424, startPoint y: 146, endPoint x: 329, endPoint y: 146, distance: 95.3
click at [306, 149] on select "Barangay Abuanan Alianza Atipuluan [PERSON_NAME] [PERSON_NAME] Balingasag Binub…" at bounding box center [316, 153] width 43 height 21
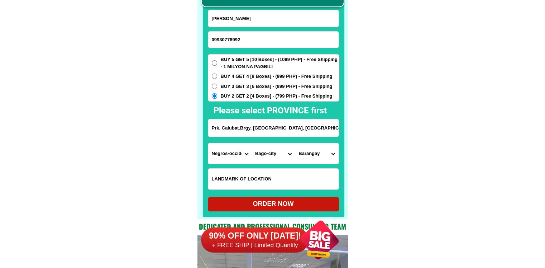
select select "63_396980572151"
drag, startPoint x: 425, startPoint y: 180, endPoint x: 345, endPoint y: 196, distance: 81.2
click at [325, 202] on div "ORDER NOW" at bounding box center [273, 204] width 131 height 10
type input "Prk. Calubat.Brgy. [GEOGRAPHIC_DATA], [GEOGRAPHIC_DATA], [GEOGRAPHIC_DATA]. Occ…"
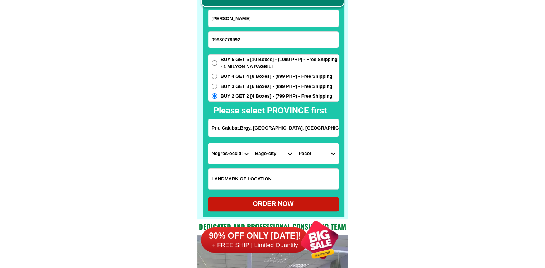
radio input "true"
click at [242, 42] on input "09930778992" at bounding box center [273, 40] width 130 height 16
paste input "639308675269"
type input "[PHONE_NUMBER]"
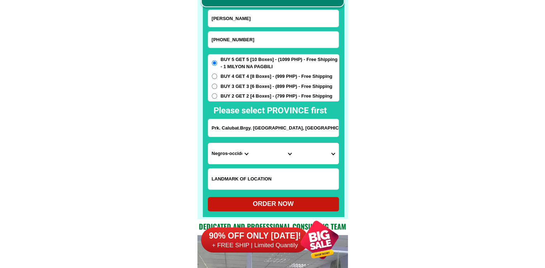
click at [268, 24] on input "[PERSON_NAME]" at bounding box center [273, 18] width 130 height 17
paste input "[PERSON_NAME] C de [PERSON_NAME]"
type input "[PERSON_NAME] C de [PERSON_NAME]"
click at [246, 126] on input "Input address" at bounding box center [273, 128] width 130 height 18
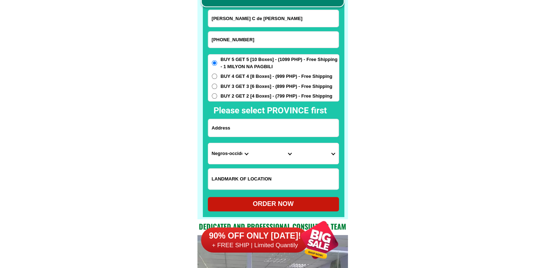
paste input "0111A Buencamino st brgy [GEOGRAPHIC_DATA][PERSON_NAME][DATE][PERSON_NAME] ,[GE…"
type input "0111A Buencamino st brgy [GEOGRAPHIC_DATA][PERSON_NAME][DATE][PERSON_NAME] ,[GE…"
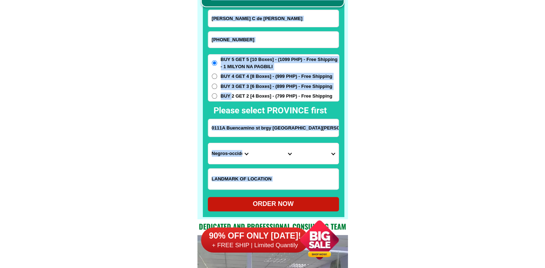
drag, startPoint x: 232, startPoint y: 94, endPoint x: 376, endPoint y: 102, distance: 143.6
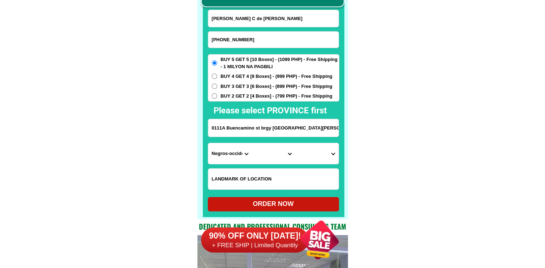
scroll to position [0, 0]
drag, startPoint x: 310, startPoint y: 132, endPoint x: 389, endPoint y: 138, distance: 79.8
drag, startPoint x: 187, startPoint y: 141, endPoint x: 201, endPoint y: 145, distance: 14.5
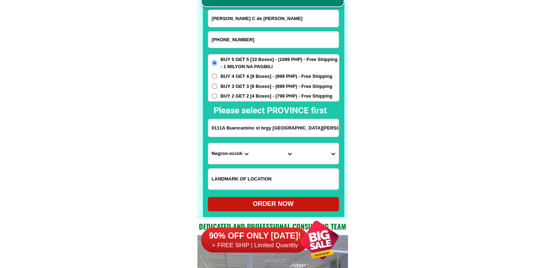
click at [206, 146] on div at bounding box center [274, 92] width 142 height 249
click at [217, 152] on select "Province [GEOGRAPHIC_DATA] [GEOGRAPHIC_DATA] [GEOGRAPHIC_DATA] [GEOGRAPHIC_DATA…" at bounding box center [229, 153] width 43 height 21
select select "63_761"
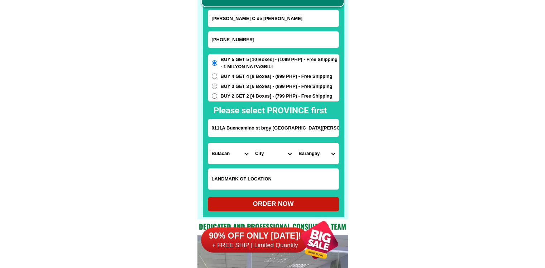
click at [282, 155] on select "City Angat Balagtas [GEOGRAPHIC_DATA] [GEOGRAPHIC_DATA] [GEOGRAPHIC_DATA] [GEOG…" at bounding box center [273, 153] width 43 height 21
click at [264, 155] on select "City Angat Balagtas [GEOGRAPHIC_DATA] [GEOGRAPHIC_DATA] [GEOGRAPHIC_DATA] [GEOG…" at bounding box center [273, 153] width 43 height 21
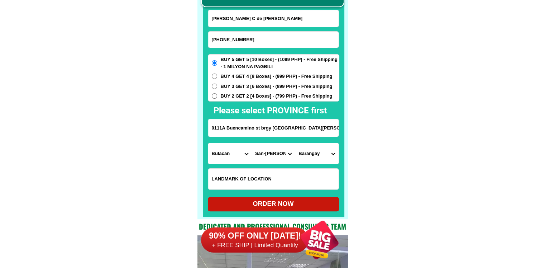
click at [266, 157] on select "City Angat Balagtas [GEOGRAPHIC_DATA] [GEOGRAPHIC_DATA] [GEOGRAPHIC_DATA] [GEOG…" at bounding box center [273, 153] width 43 height 21
select select "63_7612523"
click at [252, 143] on select "City Angat Balagtas [GEOGRAPHIC_DATA] [GEOGRAPHIC_DATA] [GEOGRAPHIC_DATA] [GEOG…" at bounding box center [273, 153] width 43 height 21
click at [312, 150] on select "Barangay Bagong pag-asa [GEOGRAPHIC_DATA] silang [GEOGRAPHIC_DATA] [GEOGRAPHIC_…" at bounding box center [316, 153] width 43 height 21
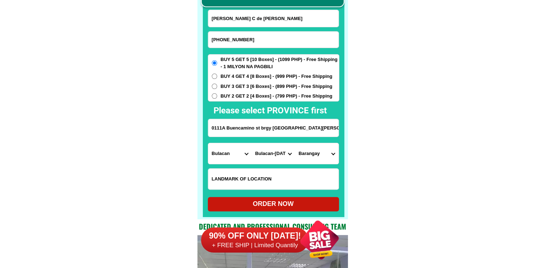
select select "63_7612523620"
click at [295, 143] on select "Barangay Bagong pag-asa [GEOGRAPHIC_DATA] silang [GEOGRAPHIC_DATA] [GEOGRAPHIC_…" at bounding box center [316, 153] width 43 height 21
click at [296, 206] on div "ORDER NOW" at bounding box center [273, 204] width 131 height 10
radio input "true"
drag, startPoint x: 266, startPoint y: 39, endPoint x: 254, endPoint y: 43, distance: 12.6
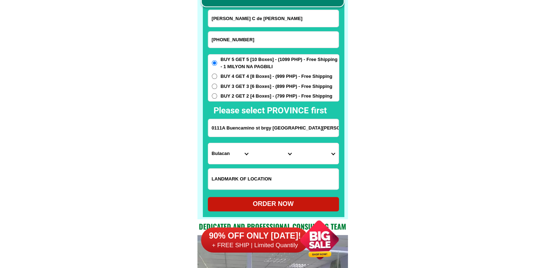
click at [266, 39] on input "[PHONE_NUMBER]" at bounding box center [273, 40] width 130 height 16
paste input "[PHONE_NUMBER]"
click at [234, 40] on input "[PHONE_NUMBER]" at bounding box center [273, 40] width 130 height 16
click at [233, 40] on input "[PHONE_NUMBER]" at bounding box center [273, 40] width 130 height 16
click at [223, 38] on input "0997-3313393" at bounding box center [273, 40] width 130 height 16
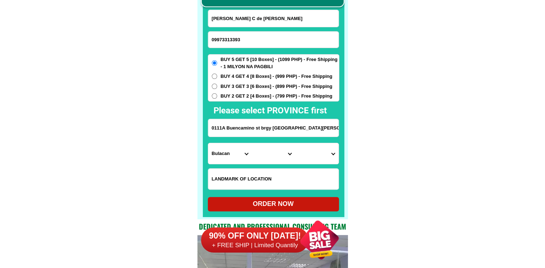
type input "09973313393"
click at [282, 23] on input "[PERSON_NAME] C de [PERSON_NAME]" at bounding box center [273, 18] width 130 height 17
paste input "[PERSON_NAME]"
type input "[PERSON_NAME]"
click at [224, 135] on input "0111A Buencamino st brgy [GEOGRAPHIC_DATA][PERSON_NAME][DATE][PERSON_NAME] ,[GE…" at bounding box center [273, 128] width 130 height 18
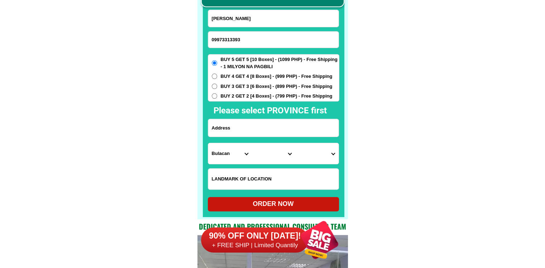
paste input "#50 Santol [GEOGRAPHIC_DATA][PERSON_NAME] Purok 6 [US_STATE] [PERSON_NAME] (200…"
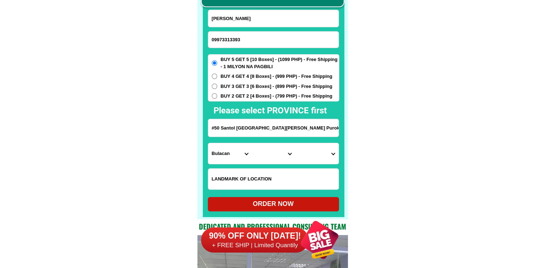
click at [269, 130] on input "#50 Santol [GEOGRAPHIC_DATA][PERSON_NAME] Purok 6 [US_STATE] [PERSON_NAME] (200…" at bounding box center [273, 128] width 130 height 18
paste input "Input address"
type input "50 Santol [GEOGRAPHIC_DATA][PERSON_NAME] Purok 6 [US_STATE] [PERSON_NAME] Pampa…"
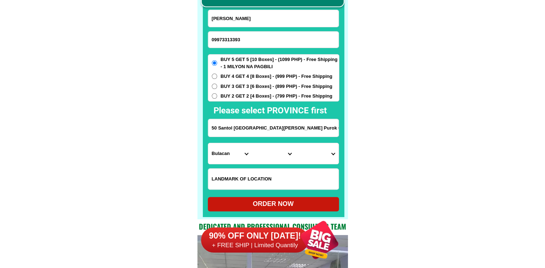
click at [247, 151] on select "Province [GEOGRAPHIC_DATA] [GEOGRAPHIC_DATA] [GEOGRAPHIC_DATA] [GEOGRAPHIC_DATA…" at bounding box center [229, 153] width 43 height 21
select select "63_779"
click at [208, 143] on select "Province [GEOGRAPHIC_DATA] [GEOGRAPHIC_DATA] [GEOGRAPHIC_DATA] [GEOGRAPHIC_DATA…" at bounding box center [229, 153] width 43 height 21
click at [273, 160] on select "City [GEOGRAPHIC_DATA]-city [GEOGRAPHIC_DATA] Arayat Bacolor [GEOGRAPHIC_DATA] …" at bounding box center [273, 153] width 43 height 21
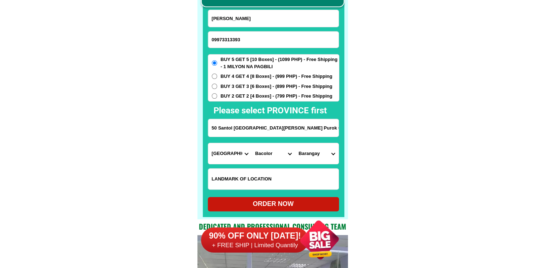
click at [272, 153] on select "City [GEOGRAPHIC_DATA]-city [GEOGRAPHIC_DATA] Arayat Bacolor [GEOGRAPHIC_DATA] …" at bounding box center [273, 153] width 43 height 21
select select "63_7793725"
click at [312, 153] on select "Barangay [PERSON_NAME] air base [PERSON_NAME] Bodega Cabangcalan Calantas [PERS…" at bounding box center [316, 153] width 43 height 21
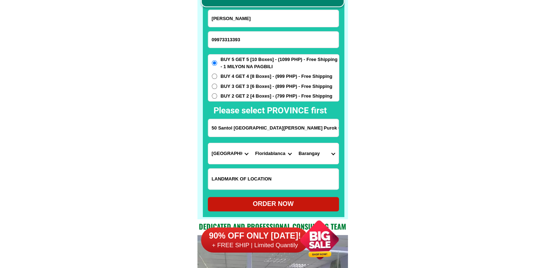
select select "63_779372553156"
click at [295, 143] on select "Barangay [PERSON_NAME] air base [PERSON_NAME] Bodega Cabangcalan Calantas [PERS…" at bounding box center [316, 153] width 43 height 21
click at [255, 97] on span "BUY 2 GET 2 [4 Boxes] - (799 PHP) - Free Shipping" at bounding box center [277, 95] width 112 height 7
click at [217, 97] on input "BUY 2 GET 2 [4 Boxes] - (799 PHP) - Free Shipping" at bounding box center [214, 95] width 5 height 5
radio input "true"
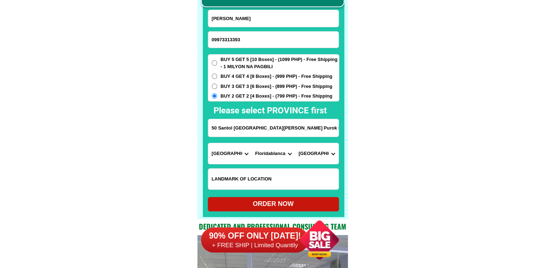
click at [291, 203] on div "ORDER NOW" at bounding box center [273, 204] width 131 height 10
type input "[PERSON_NAME]"
radio input "true"
drag, startPoint x: 229, startPoint y: 34, endPoint x: 236, endPoint y: 32, distance: 6.8
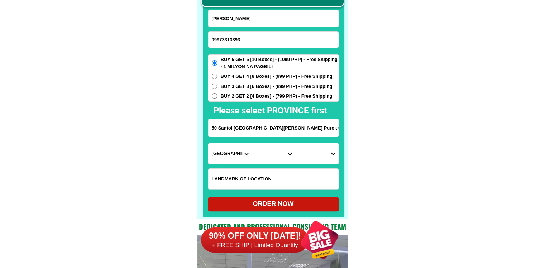
click at [229, 34] on input "09973313393" at bounding box center [273, 40] width 130 height 16
paste input "09285720634"
type input "09285720634"
click at [285, 20] on input "[PERSON_NAME]" at bounding box center [273, 18] width 130 height 17
paste input "[PERSON_NAME]"
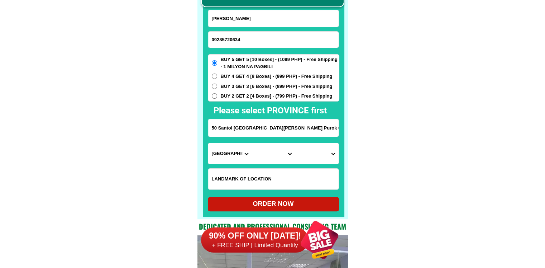
type input "[PERSON_NAME]"
drag, startPoint x: 261, startPoint y: 122, endPoint x: 256, endPoint y: 135, distance: 14.5
click at [261, 122] on input "Input address" at bounding box center [273, 128] width 130 height 18
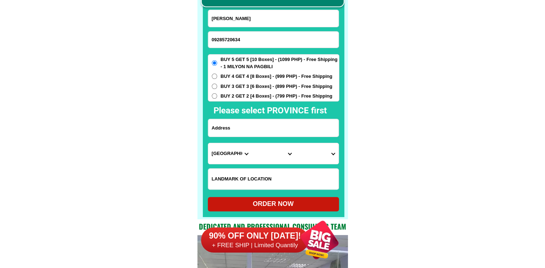
paste input "21 sta [PERSON_NAME] novaliches qc"
type input "21 sta [PERSON_NAME] novaliches qc"
click at [219, 159] on select "Province [GEOGRAPHIC_DATA] [GEOGRAPHIC_DATA] [GEOGRAPHIC_DATA] [GEOGRAPHIC_DATA…" at bounding box center [229, 153] width 43 height 21
drag, startPoint x: 352, startPoint y: 155, endPoint x: 341, endPoint y: 155, distance: 10.7
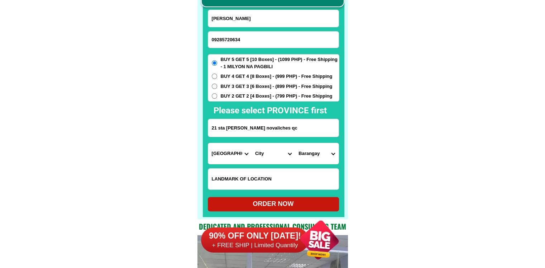
click at [271, 153] on select "City [GEOGRAPHIC_DATA][PERSON_NAME][GEOGRAPHIC_DATA][GEOGRAPHIC_DATA] [GEOGRAPH…" at bounding box center [273, 153] width 43 height 21
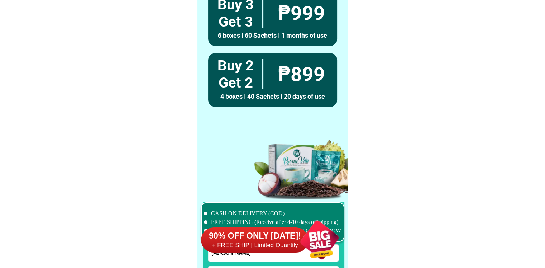
scroll to position [5623, 0]
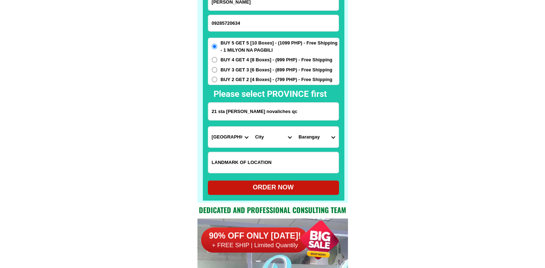
click at [253, 139] on select "City [GEOGRAPHIC_DATA][PERSON_NAME][GEOGRAPHIC_DATA][GEOGRAPHIC_DATA] [GEOGRAPH…" at bounding box center [273, 136] width 43 height 21
click at [257, 137] on select "City [GEOGRAPHIC_DATA][PERSON_NAME][GEOGRAPHIC_DATA][GEOGRAPHIC_DATA] [GEOGRAPH…" at bounding box center [273, 136] width 43 height 21
drag, startPoint x: 225, startPoint y: 135, endPoint x: 220, endPoint y: 136, distance: 4.8
click at [225, 135] on select "Province [GEOGRAPHIC_DATA] [GEOGRAPHIC_DATA] [GEOGRAPHIC_DATA] [GEOGRAPHIC_DATA…" at bounding box center [229, 136] width 43 height 21
select select "63_219"
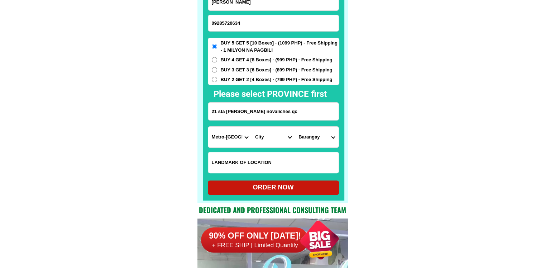
click at [266, 140] on select "City [GEOGRAPHIC_DATA][PERSON_NAME][GEOGRAPHIC_DATA][GEOGRAPHIC_DATA] [GEOGRAPH…" at bounding box center [273, 136] width 43 height 21
select select "63_2194070"
click at [319, 138] on select "Barangay [PERSON_NAME] [PERSON_NAME] [PERSON_NAME] Bagbag Bago bantay Bagong li…" at bounding box center [316, 136] width 43 height 21
select select "63_219407034189"
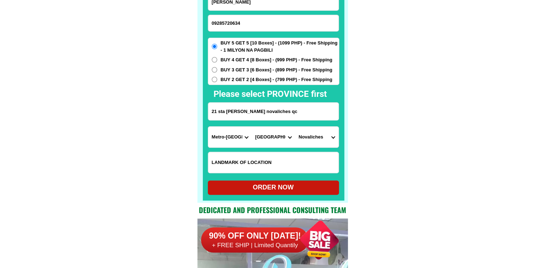
click at [283, 188] on div "ORDER NOW" at bounding box center [273, 187] width 131 height 10
type input "[PERSON_NAME]"
radio input "true"
click at [234, 19] on input "09285720634" at bounding box center [273, 23] width 130 height 16
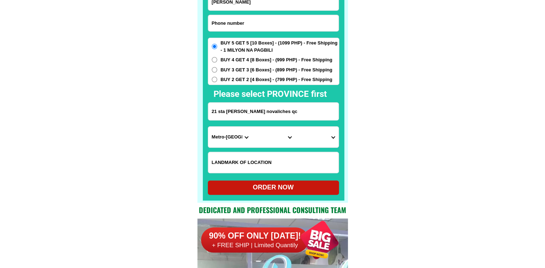
paste input "09460585571"
type input "09460585571"
click at [277, 7] on input "[PERSON_NAME]" at bounding box center [273, 2] width 130 height 17
paste input "[PERSON_NAME]"
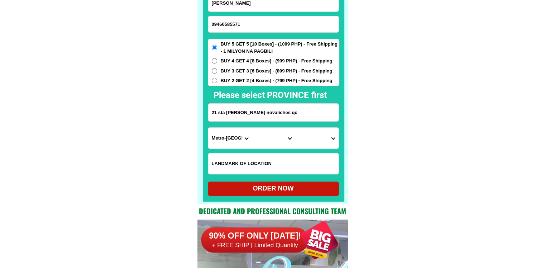
type input "[PERSON_NAME]"
drag, startPoint x: 243, startPoint y: 118, endPoint x: 242, endPoint y: 108, distance: 10.1
click at [243, 118] on input "21 sta [PERSON_NAME] novaliches qc" at bounding box center [273, 113] width 130 height 18
paste input "purok l,Dontogan, Baguio city basurahan extension, [PERSON_NAME] junkshop"
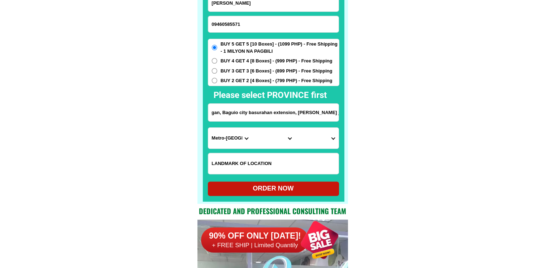
type input "purok l,Dontogan, Baguio city basurahan extension, [PERSON_NAME] junkshop"
click at [240, 84] on div "BUY 5 GET 5 [10 Boxes] - (1099 PHP) - Free Shipping - 1 MILYON NA PAGBILI BUY 4…" at bounding box center [274, 62] width 132 height 47
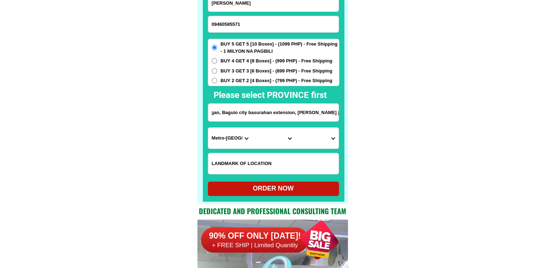
drag, startPoint x: 290, startPoint y: 109, endPoint x: 373, endPoint y: 109, distance: 82.8
click at [330, 112] on input "purok l,Dontogan, Baguio city basurahan extension, [PERSON_NAME] junkshop" at bounding box center [273, 113] width 130 height 18
drag, startPoint x: 309, startPoint y: 112, endPoint x: 149, endPoint y: 122, distance: 160.8
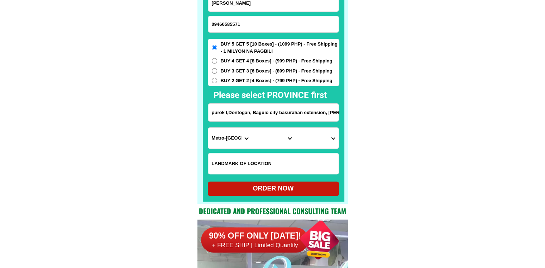
click at [233, 112] on input "purok l,Dontogan, Baguio city basurahan extension, [PERSON_NAME] junkshop" at bounding box center [273, 113] width 130 height 18
drag, startPoint x: 230, startPoint y: 114, endPoint x: 199, endPoint y: 114, distance: 30.5
click at [199, 114] on div "CASH ON DELIVERY (COD) FREE SHIPPING (Receive after 4-10 days of shipping) COMP…" at bounding box center [272, 76] width 150 height 255
drag, startPoint x: 256, startPoint y: 114, endPoint x: 267, endPoint y: 114, distance: 11.1
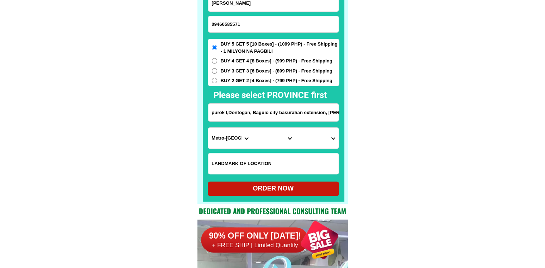
click at [267, 114] on input "purok l,Dontogan, Baguio city basurahan extension, [PERSON_NAME] junkshop" at bounding box center [273, 113] width 130 height 18
click at [267, 113] on input "purok l,Dontogan, Baguio city basurahan extension, [PERSON_NAME] junkshop" at bounding box center [273, 113] width 130 height 18
click at [225, 134] on select "Province [GEOGRAPHIC_DATA] [GEOGRAPHIC_DATA] [GEOGRAPHIC_DATA] [GEOGRAPHIC_DATA…" at bounding box center [229, 138] width 43 height 21
select select "63_695"
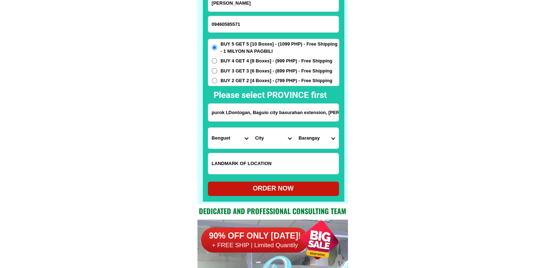
click at [262, 144] on select "City Atok [GEOGRAPHIC_DATA]-city [GEOGRAPHIC_DATA] [GEOGRAPHIC_DATA] Buguias It…" at bounding box center [273, 138] width 43 height 21
select select "63_6951986"
click at [252, 128] on select "City Atok [GEOGRAPHIC_DATA]-city [GEOGRAPHIC_DATA] [GEOGRAPHIC_DATA] Buguias It…" at bounding box center [273, 138] width 43 height 21
click at [313, 137] on select "[GEOGRAPHIC_DATA][PERSON_NAME][GEOGRAPHIC_DATA][GEOGRAPHIC_DATA] ([GEOGRAPHIC_D…" at bounding box center [316, 138] width 43 height 21
select select "63_695198681889"
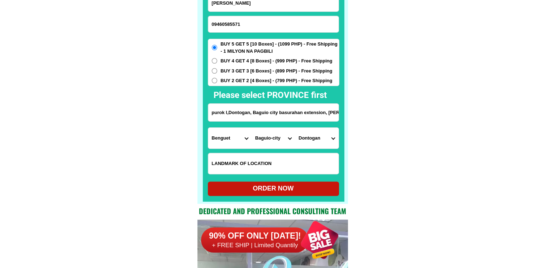
click at [287, 77] on span "BUY 2 GET 2 [4 Boxes] - (799 PHP) - Free Shipping" at bounding box center [277, 80] width 112 height 7
click at [217, 78] on input "BUY 2 GET 2 [4 Boxes] - (799 PHP) - Free Shipping" at bounding box center [214, 80] width 5 height 5
radio input "true"
click at [310, 191] on div "ORDER NOW" at bounding box center [273, 188] width 131 height 10
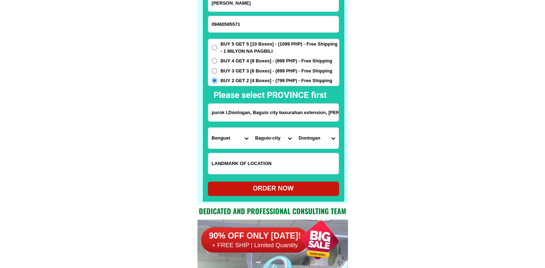
type input "purok l,Dontogan, Baguio city basurahan extension, [PERSON_NAME] junkshop"
radio input "true"
click at [263, 16] on div "09460585571" at bounding box center [273, 24] width 131 height 17
drag, startPoint x: 263, startPoint y: 24, endPoint x: 275, endPoint y: 6, distance: 22.0
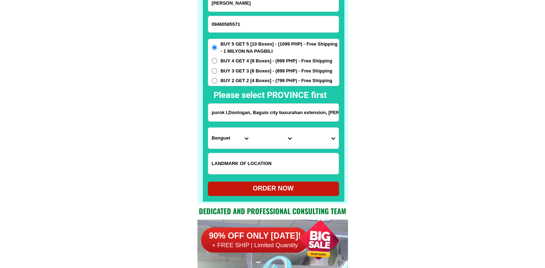
click at [263, 24] on input "09460585571" at bounding box center [273, 24] width 130 height 16
paste input "09917102164"
type input "09917102164"
click at [277, 5] on input "[PERSON_NAME]" at bounding box center [273, 3] width 130 height 17
paste input "Azon Dosto"
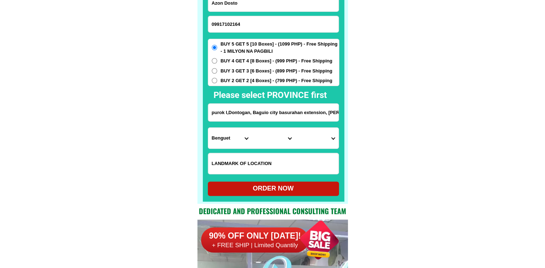
type input "Azon Dosto"
drag, startPoint x: 239, startPoint y: 118, endPoint x: 244, endPoint y: 119, distance: 4.4
click at [239, 118] on input "purok l,Dontogan, Baguio city basurahan extension, [PERSON_NAME] junkshop" at bounding box center [273, 113] width 130 height 18
paste input "bry abuyon san narsiso 0uezon stio sisang"
type input "bry abuyon san narsiso 0uezon stio sisang"
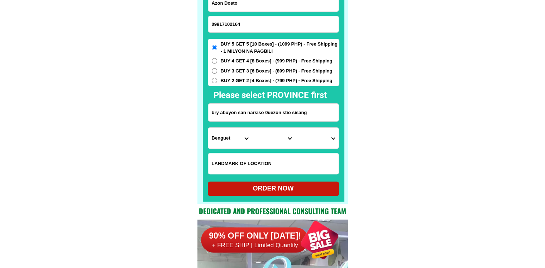
drag, startPoint x: 390, startPoint y: 140, endPoint x: 269, endPoint y: 157, distance: 121.7
click at [222, 140] on select "Province [GEOGRAPHIC_DATA] [GEOGRAPHIC_DATA] [GEOGRAPHIC_DATA] [GEOGRAPHIC_DATA…" at bounding box center [229, 138] width 43 height 21
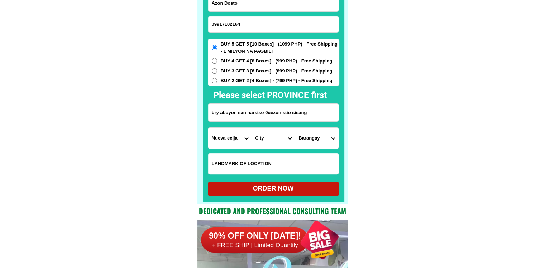
select select "63_219"
click at [208, 128] on select "Province [GEOGRAPHIC_DATA] [GEOGRAPHIC_DATA] [GEOGRAPHIC_DATA] [GEOGRAPHIC_DATA…" at bounding box center [229, 138] width 43 height 21
click at [278, 142] on select "City [GEOGRAPHIC_DATA] [GEOGRAPHIC_DATA] [GEOGRAPHIC_DATA] [GEOGRAPHIC_DATA]-ci…" at bounding box center [273, 138] width 43 height 21
select select "63_2194070"
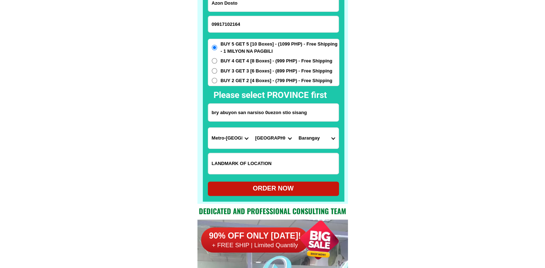
click at [333, 140] on select "Barangay [PERSON_NAME] [PERSON_NAME] [PERSON_NAME] Bagbag Bago bantay Bagong li…" at bounding box center [316, 138] width 43 height 21
select select "63_21940704329"
click at [280, 140] on select "City [GEOGRAPHIC_DATA] [GEOGRAPHIC_DATA] [GEOGRAPHIC_DATA] [GEOGRAPHIC_DATA]-ci…" at bounding box center [273, 138] width 43 height 21
select select "63_2193716"
click at [243, 139] on select "Province [GEOGRAPHIC_DATA] [GEOGRAPHIC_DATA] [GEOGRAPHIC_DATA] [GEOGRAPHIC_DATA…" at bounding box center [229, 138] width 43 height 21
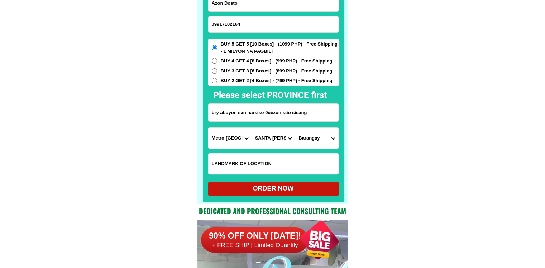
select select "63_397"
click at [269, 138] on select "City [GEOGRAPHIC_DATA] [GEOGRAPHIC_DATA] [GEOGRAPHIC_DATA] [GEOGRAPHIC_DATA]-ci…" at bounding box center [273, 138] width 43 height 21
select select "63_3974416"
click at [252, 128] on select "City [GEOGRAPHIC_DATA][PERSON_NAME][GEOGRAPHIC_DATA][GEOGRAPHIC_DATA] [GEOGRAPH…" at bounding box center [273, 138] width 43 height 21
click at [327, 148] on div "Province [GEOGRAPHIC_DATA] [GEOGRAPHIC_DATA][PERSON_NAME][GEOGRAPHIC_DATA][GEOG…" at bounding box center [273, 137] width 131 height 21
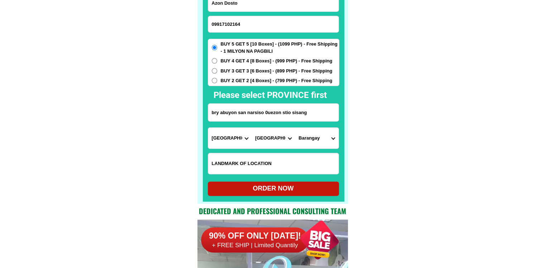
click at [323, 137] on select "Barangay [PERSON_NAME] (pob.) [PERSON_NAME] Busokbusokan Calwit Guinhalinan Lac…" at bounding box center [316, 138] width 43 height 21
select select "63_39744162559"
click at [283, 192] on div "ORDER NOW" at bounding box center [273, 188] width 131 height 10
radio input "true"
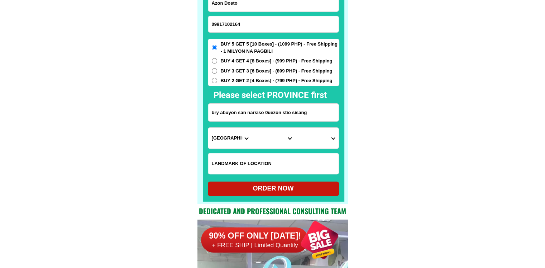
click at [263, 13] on form "Azon Dosto 09917102164 ORDER NOW bry abuyon san narsiso 0uezon stio [GEOGRAPHIC…" at bounding box center [274, 94] width 132 height 201
drag, startPoint x: 259, startPoint y: 22, endPoint x: 250, endPoint y: 0, distance: 23.4
click at [259, 22] on input "09917102164" at bounding box center [273, 24] width 130 height 16
paste input "09813924472"
type input "09813924472"
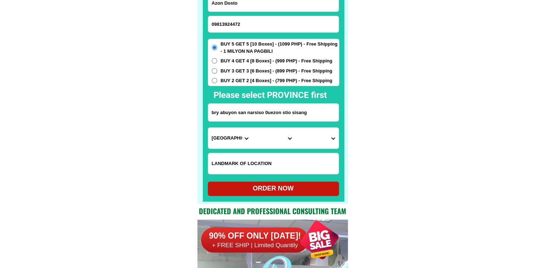
click at [262, 10] on input "Azon Dosto" at bounding box center [273, 3] width 130 height 17
paste input "[PERSON_NAME][GEOGRAPHIC_DATA]"
type input "[PERSON_NAME][GEOGRAPHIC_DATA]"
click at [255, 107] on input "bry abuyon san narsiso 0uezon stio sisang" at bounding box center [273, 113] width 130 height 18
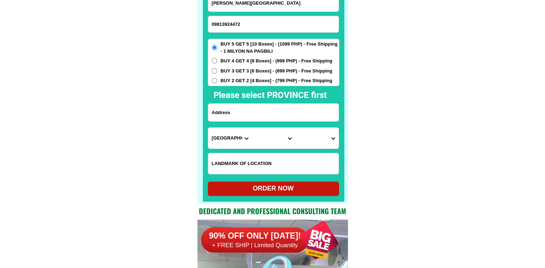
paste input "purrok 1 [PERSON_NAME],land mark nat nat store."
type input "purrok 1 [PERSON_NAME],land mark nat nat store."
click at [242, 70] on span "BUY 3 GET 3 [6 Boxes] - (899 PHP) - Free Shipping" at bounding box center [277, 70] width 112 height 7
click at [217, 70] on input "BUY 3 GET 3 [6 Boxes] - (899 PHP) - Free Shipping" at bounding box center [214, 70] width 5 height 5
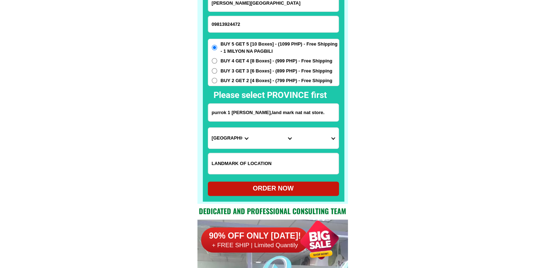
radio input "true"
click at [224, 138] on select "Province [GEOGRAPHIC_DATA] [GEOGRAPHIC_DATA] [GEOGRAPHIC_DATA] [GEOGRAPHIC_DATA…" at bounding box center [229, 138] width 43 height 21
select select "63_137"
click at [260, 143] on select "City" at bounding box center [273, 138] width 43 height 21
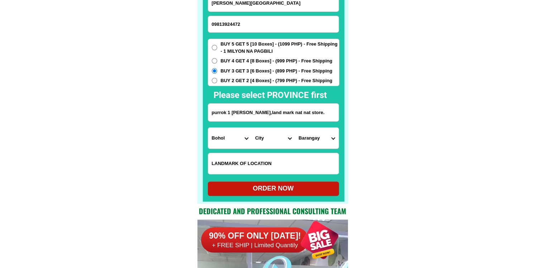
select select "63_1372617"
click at [324, 139] on select "[GEOGRAPHIC_DATA] norte Baucan sur [GEOGRAPHIC_DATA] Boyog norte Boyog proper B…" at bounding box center [316, 138] width 43 height 21
select select "63_13726173278"
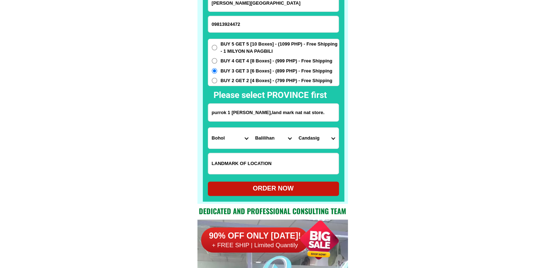
click at [301, 180] on form "[PERSON_NAME] 09813924472 ORDER NOW purrok 1 candasig [PERSON_NAME],land mark n…" at bounding box center [274, 94] width 132 height 201
click at [294, 194] on div "ORDER NOW" at bounding box center [273, 188] width 131 height 14
radio input "true"
click at [244, 25] on input "09813924472" at bounding box center [273, 24] width 130 height 16
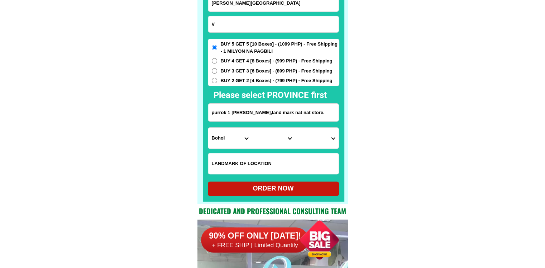
click at [246, 24] on input "V" at bounding box center [273, 24] width 130 height 16
paste input "0928198516"
type input "0928198516"
drag, startPoint x: 258, startPoint y: 2, endPoint x: 258, endPoint y: 9, distance: 6.8
click at [258, 2] on input "[PERSON_NAME][GEOGRAPHIC_DATA]" at bounding box center [273, 3] width 130 height 17
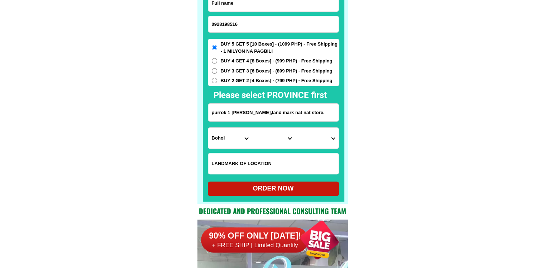
paste input "[PERSON_NAME]"
type input "[PERSON_NAME]"
click at [256, 111] on input "Input address" at bounding box center [273, 113] width 130 height 18
paste input "phs 1 A black 6 lot 33 sub urban san [PERSON_NAME] [PERSON_NAME]"
type input "phs 1 A black 6 lot 33 sub urban san [PERSON_NAME] [PERSON_NAME]"
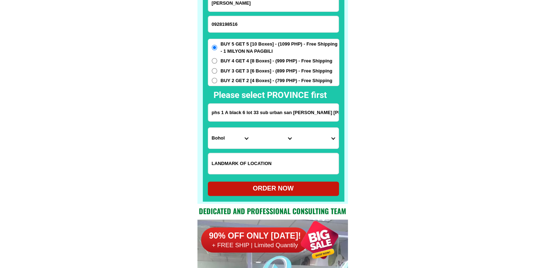
click at [228, 144] on select "Province [GEOGRAPHIC_DATA] [GEOGRAPHIC_DATA] [GEOGRAPHIC_DATA] [GEOGRAPHIC_DATA…" at bounding box center [229, 138] width 43 height 21
select select "63_993"
click at [272, 138] on select "City Angono Antipolo-city [GEOGRAPHIC_DATA] [GEOGRAPHIC_DATA] [GEOGRAPHIC_DATA]…" at bounding box center [273, 138] width 43 height 21
select select "63_9933587"
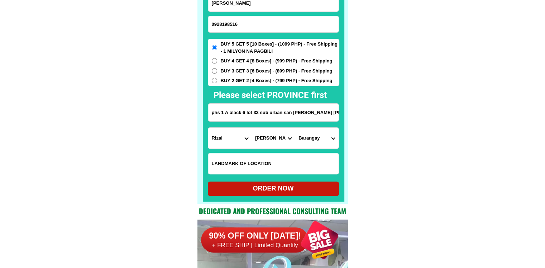
click at [252, 128] on select "City Angono Antipolo-city [GEOGRAPHIC_DATA] [GEOGRAPHIC_DATA] [GEOGRAPHIC_DATA]…" at bounding box center [273, 138] width 43 height 21
click at [329, 139] on select "Barangay Balite (pob.) [GEOGRAPHIC_DATA][PERSON_NAME] [PERSON_NAME][GEOGRAPHIC_…" at bounding box center [316, 138] width 43 height 21
select select "63_99335872464"
click at [284, 187] on div "ORDER NOW" at bounding box center [273, 188] width 131 height 10
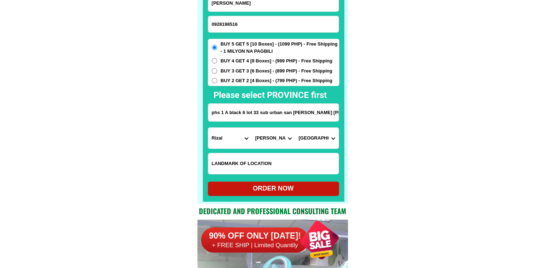
type input "[PERSON_NAME]"
radio input "true"
paste input "624512678"
drag, startPoint x: 273, startPoint y: 24, endPoint x: 266, endPoint y: 12, distance: 14.6
click at [273, 24] on input "09624512678" at bounding box center [273, 24] width 130 height 16
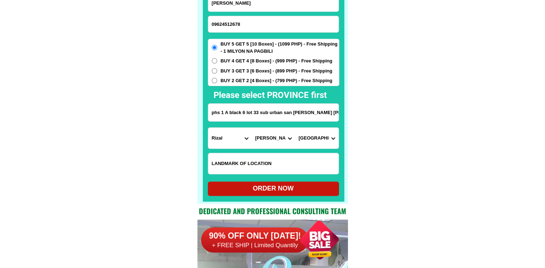
type input "09624512678"
click at [259, 7] on input "[PERSON_NAME]" at bounding box center [273, 3] width 130 height 17
paste input "[PERSON_NAME]"
paste input "Input full_name"
type input "[PERSON_NAME]"
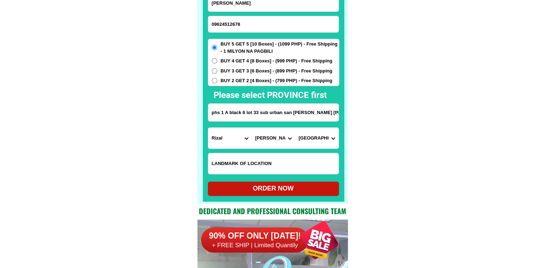
click at [266, 119] on input "phs 1 A black 6 lot 33 sub urban san [PERSON_NAME] [PERSON_NAME]" at bounding box center [273, 113] width 130 height 18
paste input "phase two block ten lot eleven [PERSON_NAME][GEOGRAPHIC_DATA] pas cam two gener…"
type input "phase two block ten lot eleven [PERSON_NAME][GEOGRAPHIC_DATA] pas cam two gener…"
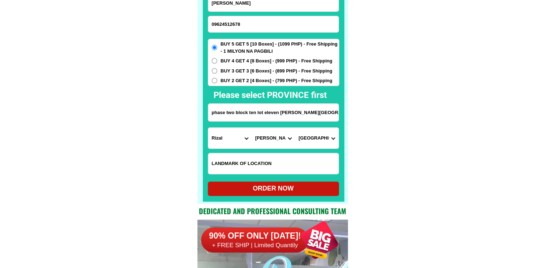
drag, startPoint x: 261, startPoint y: 114, endPoint x: 395, endPoint y: 123, distance: 133.9
click at [231, 142] on select "Province [GEOGRAPHIC_DATA] [GEOGRAPHIC_DATA] [GEOGRAPHIC_DATA] [GEOGRAPHIC_DATA…" at bounding box center [229, 138] width 43 height 21
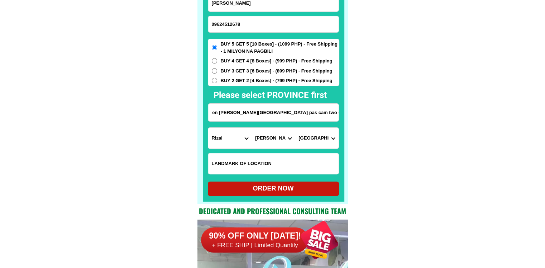
scroll to position [0, 0]
select select "63_826"
drag, startPoint x: 328, startPoint y: 114, endPoint x: 424, endPoint y: 124, distance: 96.9
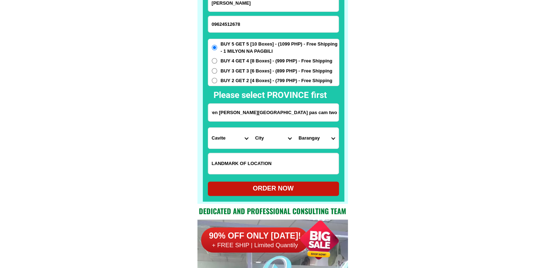
click at [268, 144] on select "City [PERSON_NAME] [PERSON_NAME] [GEOGRAPHIC_DATA]-city [GEOGRAPHIC_DATA]-[GEOG…" at bounding box center [273, 138] width 43 height 21
select select "63_826111"
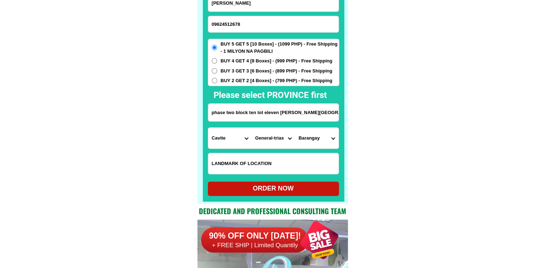
click at [317, 139] on select "Barangay [PERSON_NAME]. (bgy. 7) Bacao i Bacao ii Bagumbayan pob. (bgy. 5) [PER…" at bounding box center [316, 138] width 43 height 21
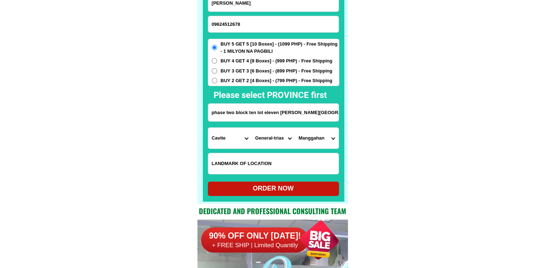
click at [317, 139] on select "Barangay [PERSON_NAME]. (bgy. 7) Bacao i Bacao ii Bagumbayan pob. (bgy. 5) [PER…" at bounding box center [316, 138] width 43 height 21
drag, startPoint x: 323, startPoint y: 117, endPoint x: 350, endPoint y: 122, distance: 28.0
click at [321, 107] on input "phase two block ten lot eleven [PERSON_NAME][GEOGRAPHIC_DATA] pas cam two gener…" at bounding box center [273, 113] width 130 height 18
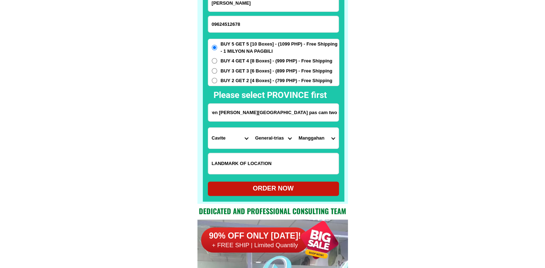
click at [314, 139] on select "Barangay [PERSON_NAME]. (bgy. 7) Bacao i Bacao ii Bagumbayan pob. (bgy. 5) [PER…" at bounding box center [316, 138] width 43 height 21
click at [322, 116] on input "phase two block ten lot eleven [PERSON_NAME][GEOGRAPHIC_DATA] pas cam two gener…" at bounding box center [273, 113] width 130 height 18
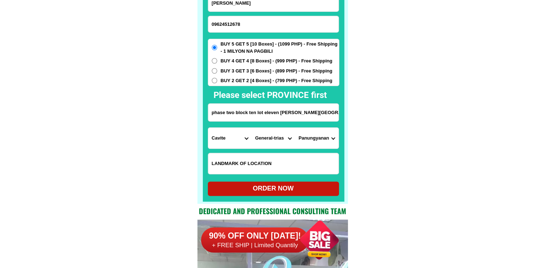
click at [322, 116] on input "phase two block ten lot eleven [PERSON_NAME][GEOGRAPHIC_DATA] pas cam two gener…" at bounding box center [273, 113] width 130 height 18
click at [298, 113] on input "phase two block ten lot eleven [PERSON_NAME][GEOGRAPHIC_DATA] pas cam two gener…" at bounding box center [273, 113] width 130 height 18
drag, startPoint x: 301, startPoint y: 111, endPoint x: 390, endPoint y: 111, distance: 88.9
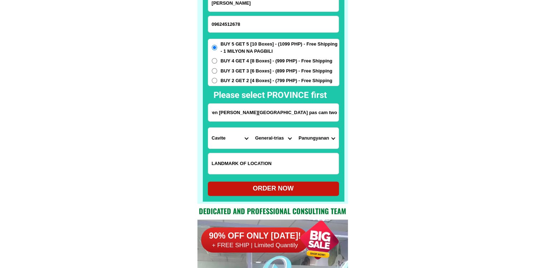
click at [308, 139] on select "Barangay [PERSON_NAME]. (bgy. 7) Bacao i Bacao ii Bagumbayan pob. (bgy. 5) [PER…" at bounding box center [316, 138] width 43 height 21
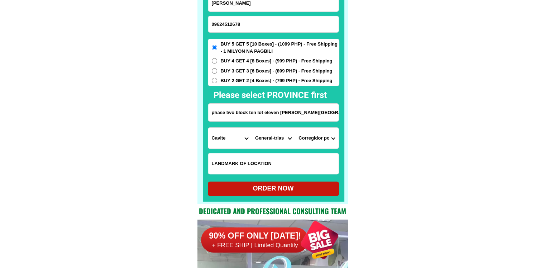
click at [304, 111] on input "phase two block ten lot eleven [PERSON_NAME][GEOGRAPHIC_DATA] pas cam two gener…" at bounding box center [273, 113] width 130 height 18
click at [313, 139] on select "Barangay [PERSON_NAME]. (bgy. 7) Bacao i Bacao ii Bagumbayan pob. (bgy. 5) [PER…" at bounding box center [316, 138] width 43 height 21
select select "63_826111397"
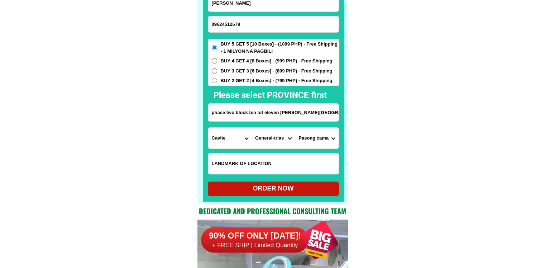
click at [295, 128] on select "Barangay [PERSON_NAME]. (bgy. 7) Bacao i Bacao ii Bagumbayan pob. (bgy. 5) [PER…" at bounding box center [316, 138] width 43 height 21
click at [320, 143] on select "Barangay [PERSON_NAME]. (bgy. 7) Bacao i Bacao ii Bagumbayan pob. (bgy. 5) [PER…" at bounding box center [316, 138] width 43 height 21
click at [260, 188] on div "ORDER NOW" at bounding box center [273, 188] width 131 height 10
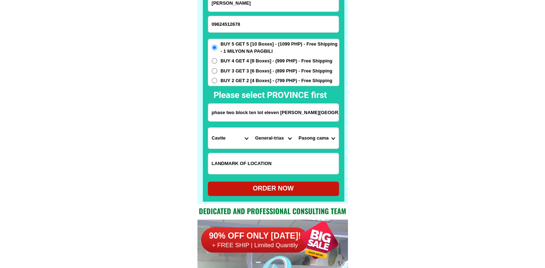
type input "phase two block ten lot eleven [PERSON_NAME][GEOGRAPHIC_DATA] pas cam two gener…"
radio input "true"
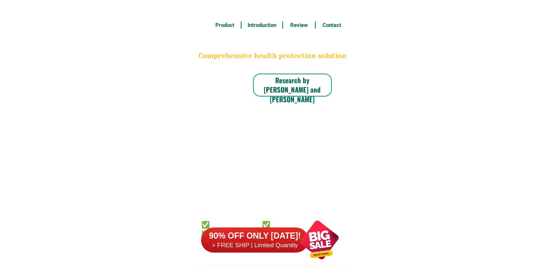
scroll to position [5622, 0]
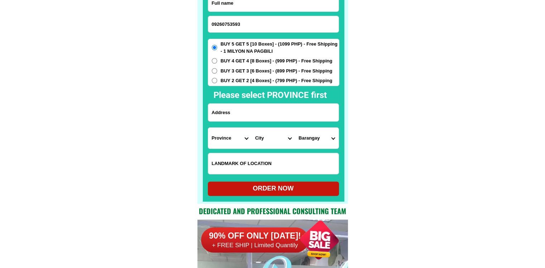
type input "09260753593"
click at [256, 8] on input "Input full_name" at bounding box center [273, 3] width 130 height 17
paste input "Eduardo Miguel Garma"
type input "Eduardo Miguel Garma"
click at [258, 116] on input "Input address" at bounding box center [273, 113] width 130 height 18
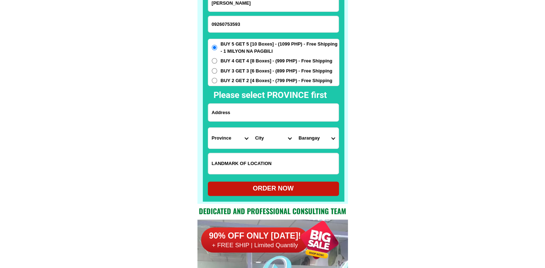
paste input "L-47 grp 5 san Pedro Z-13 Pembo Taguig Cty sagutin naman ako"
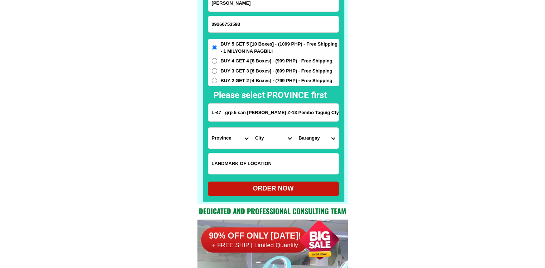
scroll to position [0, 18]
type input "L-47 grp 5 san Pedro Z-13 Pembo Taguig Cty sagutin naman ako"
click at [221, 142] on select "Province [GEOGRAPHIC_DATA] [GEOGRAPHIC_DATA] [GEOGRAPHIC_DATA] [GEOGRAPHIC_DATA…" at bounding box center [229, 138] width 43 height 21
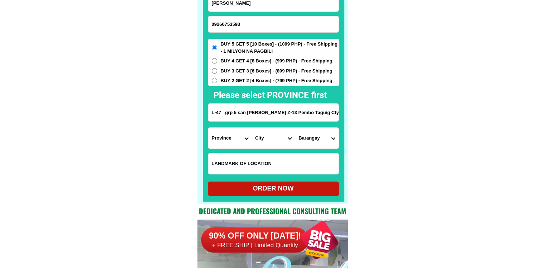
select select "63_219"
click at [268, 142] on select "City [GEOGRAPHIC_DATA] [GEOGRAPHIC_DATA] [GEOGRAPHIC_DATA] [GEOGRAPHIC_DATA]-ci…" at bounding box center [273, 138] width 43 height 21
select select "63_2191611"
click at [316, 144] on select "Barangay Bagumbayan Bambang Calzada Central bicutan Central signal village Fort…" at bounding box center [316, 138] width 43 height 21
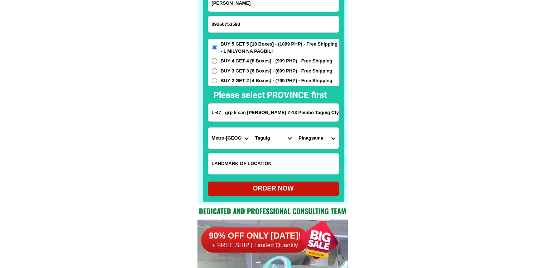
click at [316, 144] on select "Barangay Bagumbayan Bambang Calzada Central bicutan Central signal village Fort…" at bounding box center [316, 138] width 43 height 21
click at [320, 139] on select "Barangay Bagumbayan Bambang Calzada Central bicutan Central signal village Fort…" at bounding box center [316, 138] width 43 height 21
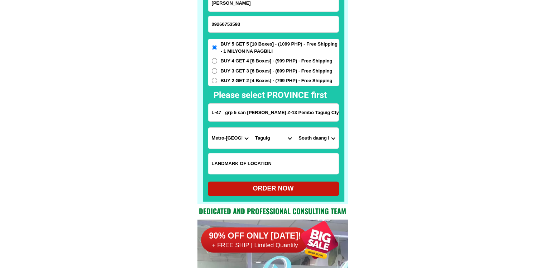
scroll to position [0, 18]
drag, startPoint x: 322, startPoint y: 114, endPoint x: 333, endPoint y: 125, distance: 15.5
click at [283, 140] on select "City [GEOGRAPHIC_DATA] [GEOGRAPHIC_DATA] [GEOGRAPHIC_DATA] [GEOGRAPHIC_DATA]-ci…" at bounding box center [273, 138] width 43 height 21
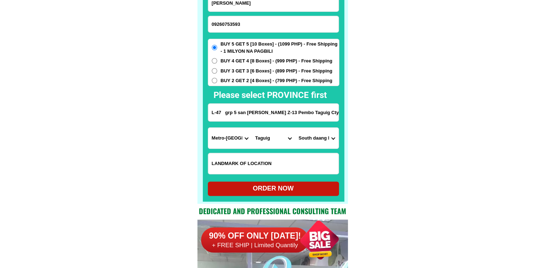
click at [252, 128] on select "City [GEOGRAPHIC_DATA] [GEOGRAPHIC_DATA] [GEOGRAPHIC_DATA] [GEOGRAPHIC_DATA]-ci…" at bounding box center [273, 138] width 43 height 21
drag, startPoint x: 318, startPoint y: 115, endPoint x: 368, endPoint y: 121, distance: 50.5
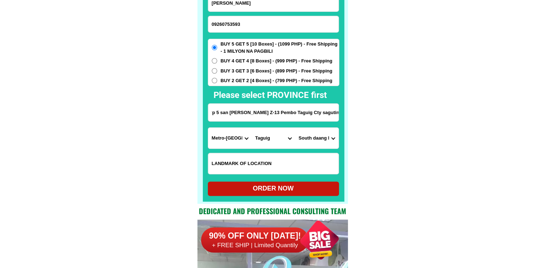
scroll to position [0, 0]
click at [327, 140] on select "Barangay Bagumbayan Bambang Calzada Central bicutan Central signal village Fort…" at bounding box center [316, 138] width 43 height 21
click at [318, 139] on select "Barangay Bagumbayan Bambang Calzada Central bicutan Central signal village Fort…" at bounding box center [316, 138] width 43 height 21
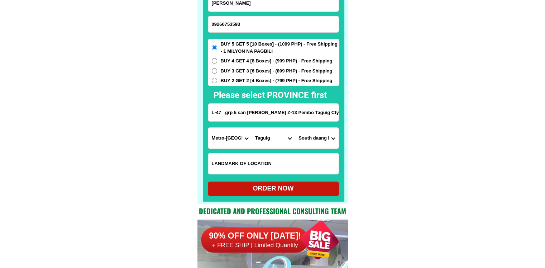
click at [318, 139] on select "Barangay Bagumbayan Bambang Calzada Central bicutan Central signal village Fort…" at bounding box center [316, 138] width 43 height 21
select select "63_21916111423"
click at [318, 139] on select "Barangay Bagumbayan Bambang Calzada Central bicutan Central signal village Fort…" at bounding box center [316, 138] width 43 height 21
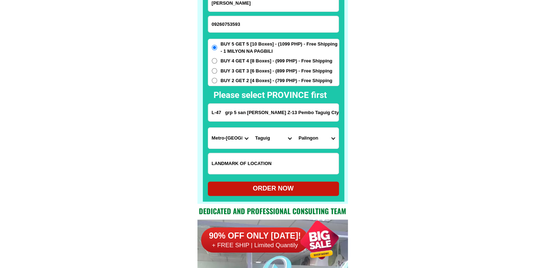
click at [318, 139] on select "Barangay Bagumbayan Bambang Calzada Central bicutan Central signal village Fort…" at bounding box center [316, 138] width 43 height 21
drag, startPoint x: 318, startPoint y: 139, endPoint x: 308, endPoint y: 125, distance: 17.7
click at [318, 139] on select "Barangay Bagumbayan Bambang Calzada Central bicutan Central signal village Fort…" at bounding box center [316, 138] width 43 height 21
click at [292, 112] on input "L-47 grp 5 san Pedro Z-13 Pembo Taguig Cty sagutin naman ako" at bounding box center [273, 113] width 130 height 18
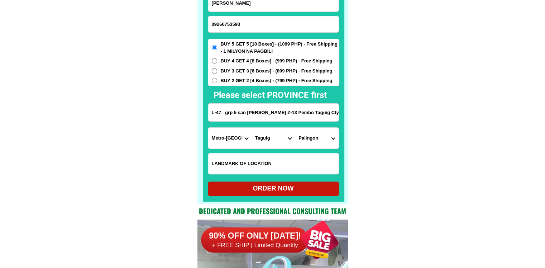
click at [292, 112] on input "L-47 grp 5 san Pedro Z-13 Pembo Taguig Cty sagutin naman ako" at bounding box center [273, 113] width 130 height 18
click at [311, 138] on select "Barangay Bagumbayan Bambang Calzada Central bicutan Central signal village Fort…" at bounding box center [316, 138] width 43 height 21
click at [314, 139] on select "Barangay Bagumbayan Bambang Calzada Central bicutan Central signal village Fort…" at bounding box center [316, 138] width 43 height 21
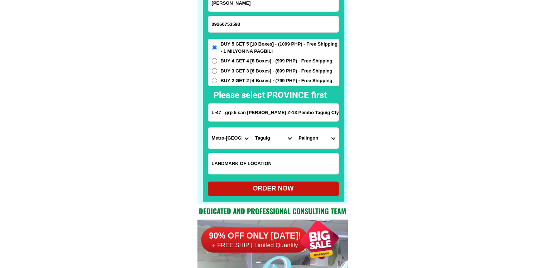
click at [267, 141] on select "City [GEOGRAPHIC_DATA] [GEOGRAPHIC_DATA] [GEOGRAPHIC_DATA] [GEOGRAPHIC_DATA]-ci…" at bounding box center [273, 138] width 43 height 21
select select "63_2197133"
click at [252, 128] on select "City [GEOGRAPHIC_DATA] [GEOGRAPHIC_DATA] [GEOGRAPHIC_DATA] [GEOGRAPHIC_DATA]-ci…" at bounding box center [273, 138] width 43 height 21
click at [322, 144] on select "Barangay Bangkal Bel-air Bel~air Carmona Cembo Comembo Dasmarinas East rembo Fo…" at bounding box center [316, 138] width 43 height 21
select select "63_21971338830"
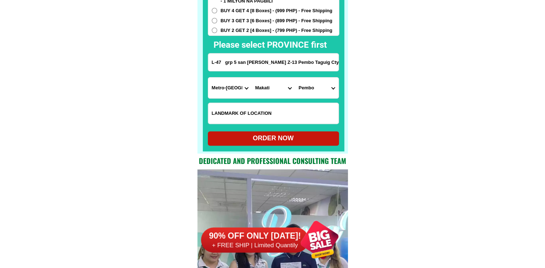
scroll to position [5729, 0]
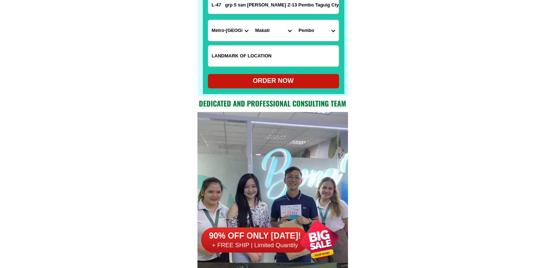
click at [304, 78] on div "ORDER NOW" at bounding box center [273, 81] width 131 height 10
radio input "true"
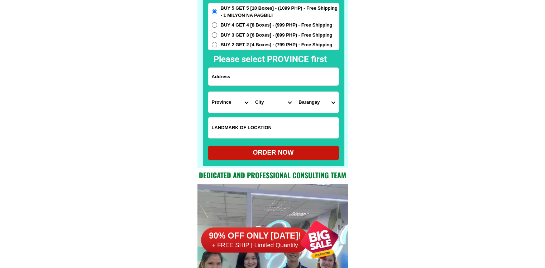
scroll to position [5586, 0]
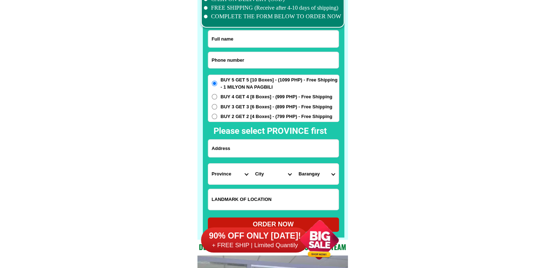
click at [257, 65] on input "Input phone_number" at bounding box center [273, 60] width 130 height 16
paste input "0918.624.3223"
click at [232, 60] on input "0918.624.3223" at bounding box center [273, 60] width 130 height 16
click at [224, 57] on input "0918.6243223" at bounding box center [273, 60] width 130 height 16
type input "09186243223"
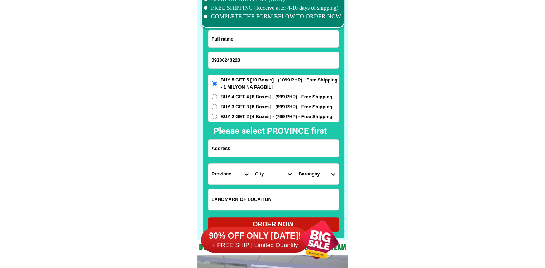
click at [221, 39] on input "Input full_name" at bounding box center [273, 38] width 130 height 17
paste input "Lina.v.tangonan"
type input "Lina.v.tangonan"
drag, startPoint x: 228, startPoint y: 151, endPoint x: 232, endPoint y: 150, distance: 4.3
click at [228, 151] on input "Input address" at bounding box center [273, 148] width 130 height 18
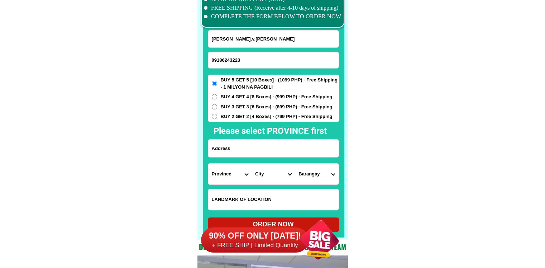
paste input "barangay..27..duripes..purok.2..bacarra.ilocos.norte"
type input "barangay..27..duripes..purok.2..bacarra.ilocos.norte"
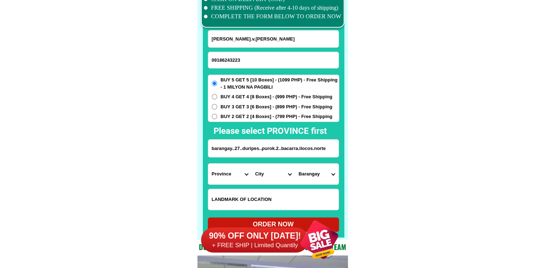
click at [226, 178] on select "Province [GEOGRAPHIC_DATA] [GEOGRAPHIC_DATA] [GEOGRAPHIC_DATA] [GEOGRAPHIC_DATA…" at bounding box center [229, 173] width 43 height 21
select select "63_473"
drag, startPoint x: 406, startPoint y: 178, endPoint x: 381, endPoint y: 180, distance: 25.2
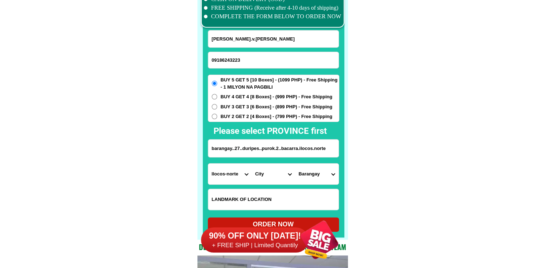
click at [282, 175] on select "City Adams Bacarra Badoc Bangui Banna Batac-city Carasi Currimao Dingras Dumaln…" at bounding box center [273, 173] width 43 height 21
select select "63_4731749"
click at [322, 175] on select "Barangay Bani Buyon Cabaruan Cabulalaan Cabusligan Cadaratan Calioet-libong Cas…" at bounding box center [316, 173] width 43 height 21
select select "63_473174937339"
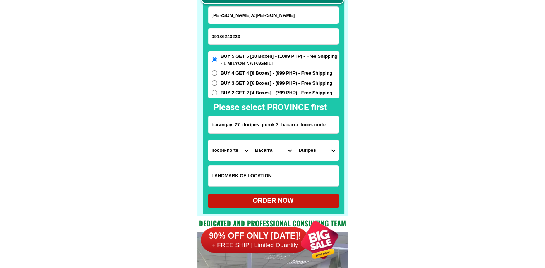
scroll to position [5622, 0]
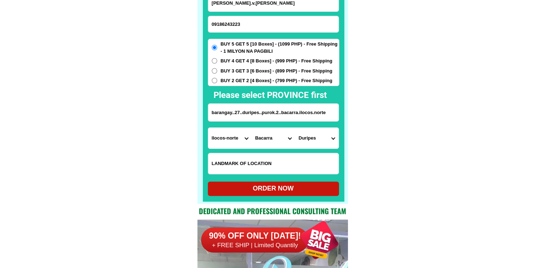
click at [305, 185] on div "ORDER NOW" at bounding box center [273, 188] width 131 height 10
radio input "true"
drag, startPoint x: 269, startPoint y: 25, endPoint x: 266, endPoint y: 19, distance: 7.1
click at [269, 25] on input "09186243223" at bounding box center [273, 24] width 130 height 16
paste input "491 3725"
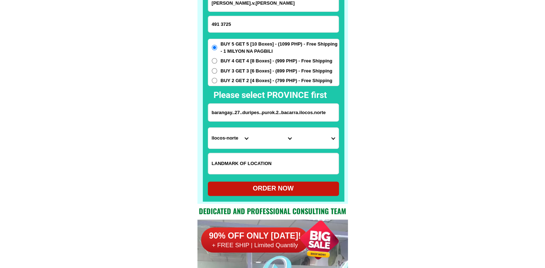
click at [242, 26] on input "491 3725" at bounding box center [273, 24] width 130 height 16
paste input "09753312021"
type input "09753312021"
click at [261, 7] on input "Lina.v.tangonan" at bounding box center [273, 3] width 130 height 17
paste input "Lydia Bingco"
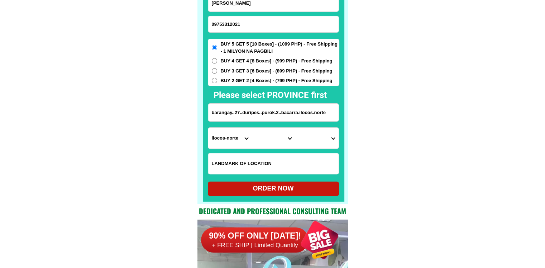
type input "Lydia Bingco"
click at [236, 109] on input "Input address" at bounding box center [273, 113] width 130 height 18
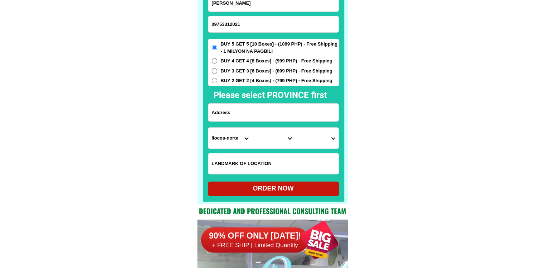
paste input "purok karangalan moloy surala south cotabato"
type input "purok karangalan moloy surala south cotabato"
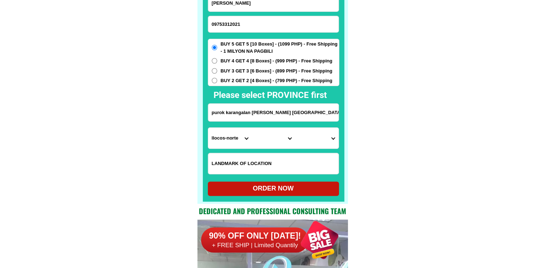
click at [231, 75] on div "BUY 5 GET 5 [10 Boxes] - (1099 PHP) - Free Shipping - 1 MILYON NA PAGBILI BUY 4…" at bounding box center [274, 62] width 132 height 47
click at [230, 79] on span "BUY 2 GET 2 [4 Boxes] - (799 PHP) - Free Shipping" at bounding box center [277, 80] width 112 height 7
click at [217, 79] on input "BUY 2 GET 2 [4 Boxes] - (799 PHP) - Free Shipping" at bounding box center [214, 80] width 5 height 5
radio input "true"
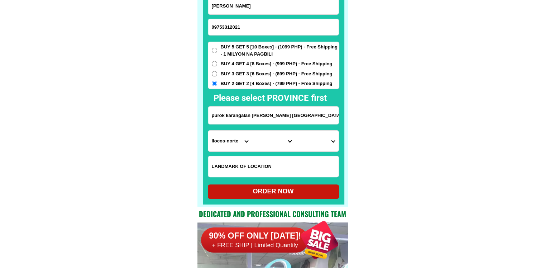
drag, startPoint x: 223, startPoint y: 2, endPoint x: 165, endPoint y: 10, distance: 58.6
type input "Lydia Bingco"
click at [233, 142] on select "Province [GEOGRAPHIC_DATA] [GEOGRAPHIC_DATA] [GEOGRAPHIC_DATA] [GEOGRAPHIC_DATA…" at bounding box center [229, 140] width 43 height 21
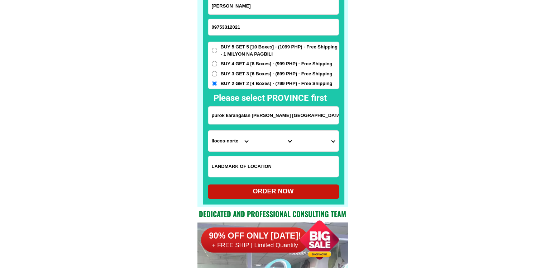
select select "63_995"
click at [276, 141] on select "City General-santos-city Koronadal-city Lake-sebu Norala Polomolok South-cotaba…" at bounding box center [273, 140] width 43 height 21
select select "63_9955613"
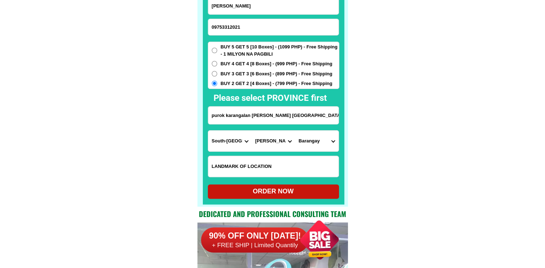
click at [310, 137] on select "Barangay Buenavista Canahay (godwino) Centrala Colongulo Dajay Duengas Lambonto…" at bounding box center [316, 140] width 43 height 21
select select "63_99556133248"
click at [286, 191] on div "ORDER NOW" at bounding box center [273, 191] width 131 height 10
radio input "true"
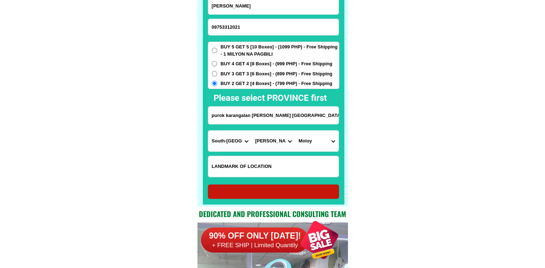
radio input "true"
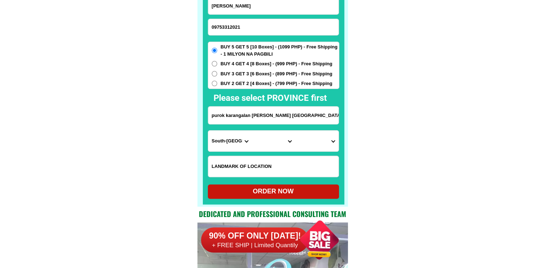
drag, startPoint x: 244, startPoint y: 34, endPoint x: 244, endPoint y: 26, distance: 8.3
click at [244, 34] on input "09753312021" at bounding box center [273, 27] width 130 height 16
paste input "09560005911"
type input "09560005911"
click at [269, 4] on input "Lydia Bingco" at bounding box center [273, 5] width 130 height 17
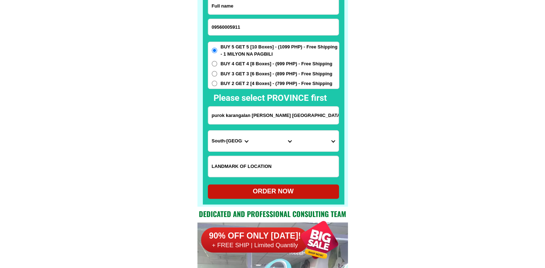
paste input "Tita candelaria"
type input "Tita candelaria"
click at [230, 116] on input "purok karangalan moloy surala south cotabato" at bounding box center [273, 115] width 130 height 18
paste input "purok 2 larap Jose panganiban Camarines norte mo"
type input "purok 2 larap Jose panganiban Camarines norte mo"
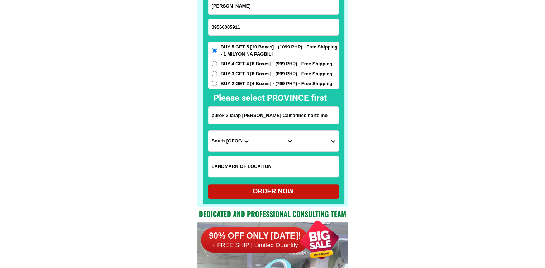
click at [235, 144] on select "Province [GEOGRAPHIC_DATA] [GEOGRAPHIC_DATA] [GEOGRAPHIC_DATA] [GEOGRAPHIC_DATA…" at bounding box center [229, 140] width 43 height 21
select select "63_615"
click at [208, 130] on select "Province [GEOGRAPHIC_DATA] [GEOGRAPHIC_DATA] [GEOGRAPHIC_DATA] [GEOGRAPHIC_DATA…" at bounding box center [229, 140] width 43 height 21
click at [276, 145] on select "City Basud Camarines-norte-mercedes Camarines-norte-san-vicente Camarines-norte…" at bounding box center [273, 140] width 43 height 21
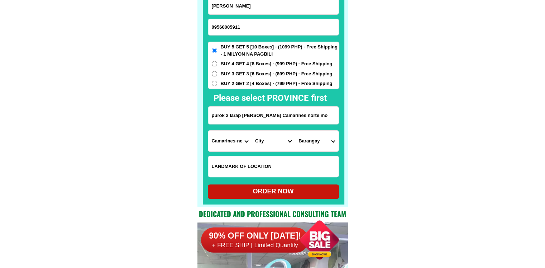
select select "63_6159737"
click at [252, 130] on select "City Basud Camarines-norte-mercedes Camarines-norte-san-vicente Camarines-norte…" at bounding box center [273, 140] width 43 height 21
click at [316, 140] on select "Barangay Bagong bayan Calero Dahican Dayhagan Larap Luklukan norte Luklukan sur…" at bounding box center [316, 140] width 43 height 21
select select "63_61597373021"
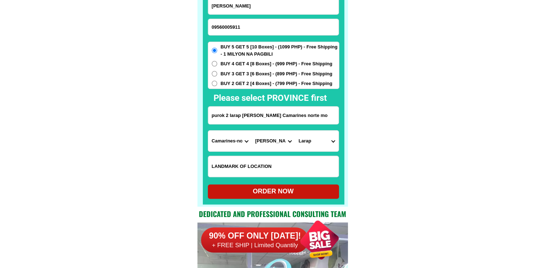
click at [288, 194] on div "ORDER NOW" at bounding box center [273, 191] width 131 height 10
radio input "true"
drag, startPoint x: 234, startPoint y: 30, endPoint x: 235, endPoint y: 5, distance: 25.5
click at [234, 30] on input "Input phone_number" at bounding box center [273, 27] width 130 height 16
paste input "09663746655"
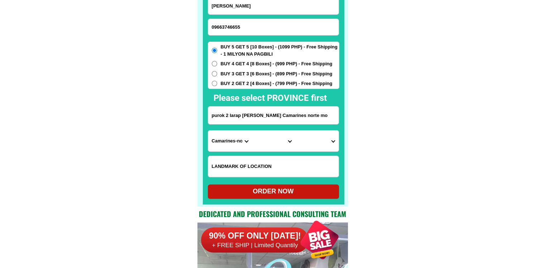
type input "09663746655"
click at [244, 6] on input "Tita candelaria" at bounding box center [273, 5] width 130 height 17
paste input "Carmen Albarida"
type input "Carmen Albarida"
drag, startPoint x: 252, startPoint y: 116, endPoint x: 318, endPoint y: 121, distance: 66.4
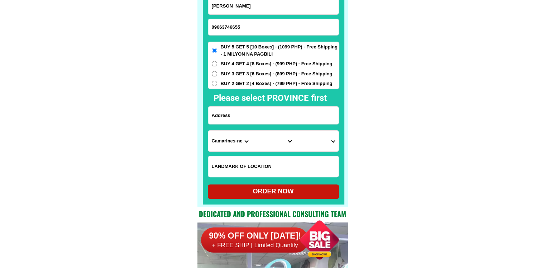
click at [252, 116] on input "Input address" at bounding box center [273, 115] width 130 height 18
paste input "Barangay. Nalneran basista pangasinan stree don't alehandro ledesma"
type input "Barangay. Nalneran basista pangasinan stree don't alehandro ledesma"
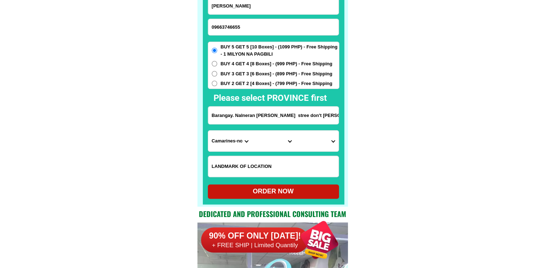
click at [236, 144] on select "Province [GEOGRAPHIC_DATA] [GEOGRAPHIC_DATA] [GEOGRAPHIC_DATA] [GEOGRAPHIC_DATA…" at bounding box center [229, 140] width 43 height 21
select select "63_247"
click at [272, 144] on select "City Agno Aguilar Alaminos-city Asingan Balungao Bani Basista Bautista Bayamban…" at bounding box center [273, 140] width 43 height 21
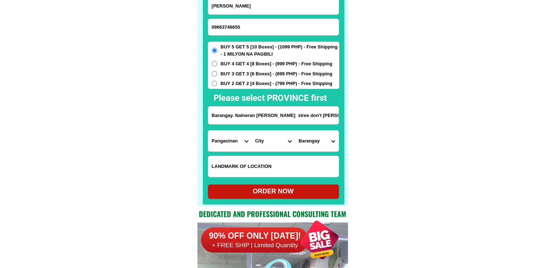
select select "63_2473029"
click at [317, 143] on select "Barangay Anambongan Bayoyong Cabeldatan Dumpay Malimpec east Mapolopolo Nalnera…" at bounding box center [316, 140] width 43 height 21
select select "63_24730295296"
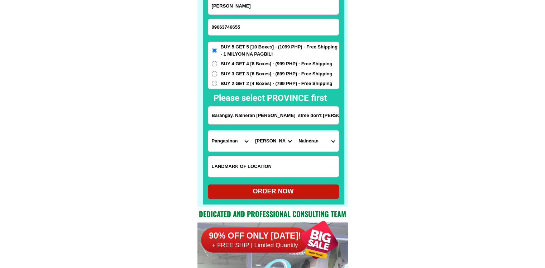
click at [274, 189] on div "ORDER NOW" at bounding box center [273, 191] width 131 height 10
type input "Barangay. Nalneran basista pangasinan stree don't alehandro ledesma"
radio input "true"
drag, startPoint x: 236, startPoint y: 25, endPoint x: 236, endPoint y: 20, distance: 4.3
click at [236, 25] on input "09663746655" at bounding box center [273, 27] width 130 height 16
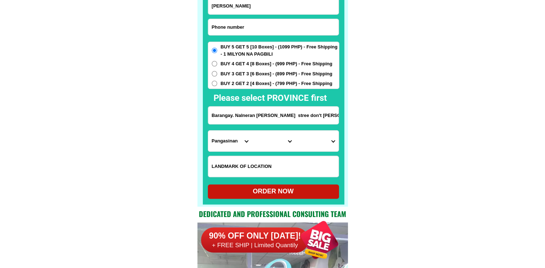
paste input "09382173685"
type input "09382173685"
click at [268, 7] on input "Carmen Albarida" at bounding box center [273, 5] width 130 height 17
paste input "Nelia Basco"
paste input "Input full_name"
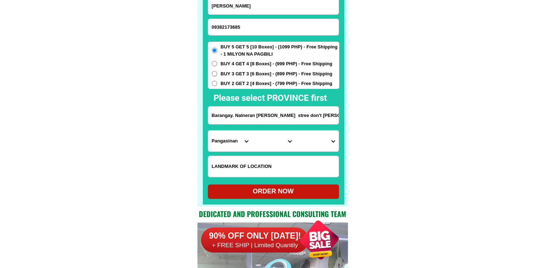
type input "Nelia Basco"
click at [262, 123] on input "Barangay. Nalneran basista pangasinan stree don't alehandro ledesma" at bounding box center [273, 115] width 130 height 18
paste input "Paglinawan Taruc Socorro Surigao del Norte Philippines"
type input "Paglinawan Taruc Socorro Surigao del Norte Philippines"
click at [260, 163] on input "Input LANDMARKOFLOCATION" at bounding box center [273, 166] width 130 height 21
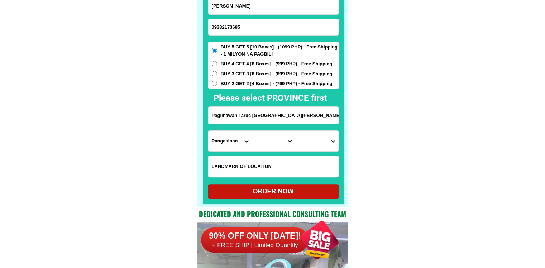
paste input "malapit sa swimming pool Senior cetizen 63yrs old"
type input "malapit sa swimming pool Senior cetizen 63yrs old"
drag, startPoint x: 380, startPoint y: 156, endPoint x: 373, endPoint y: 157, distance: 7.6
click at [232, 142] on select "Province [GEOGRAPHIC_DATA] [GEOGRAPHIC_DATA] [GEOGRAPHIC_DATA] [GEOGRAPHIC_DATA…" at bounding box center [229, 140] width 43 height 21
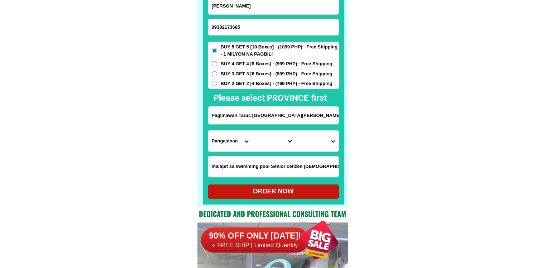
select select "63_829"
click at [275, 148] on select "City Bacuag Claver Dapa Del-carmen Gigaquit Mainit Malimono San-benito San-fran…" at bounding box center [273, 140] width 43 height 21
select select "63_8296075"
click at [252, 130] on select "City Bacuag Claver Dapa Del-carmen Gigaquit Mainit Malimono San-benito San-fran…" at bounding box center [273, 140] width 43 height 21
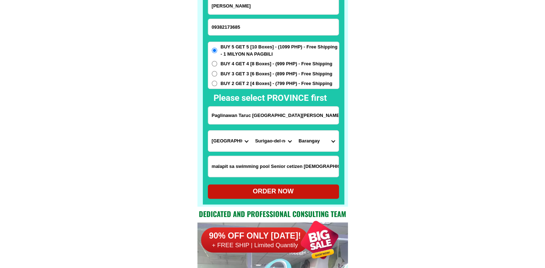
click at [324, 143] on select "Barangay Albino taruc Del pilar Helene Honrado Navarro (pob.) Nueva estrella Pa…" at bounding box center [316, 140] width 43 height 21
click at [281, 142] on select "City Bacuag Claver Dapa Del-carmen Gigaquit Mainit Malimono San-benito San-fran…" at bounding box center [273, 140] width 43 height 21
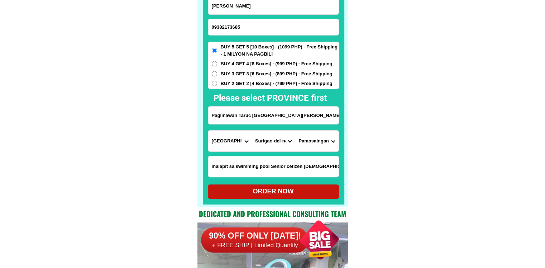
click at [318, 141] on select "Barangay Albino taruc Del pilar Helene Honrado Navarro (pob.) Nueva estrella Pa…" at bounding box center [316, 140] width 43 height 21
click at [232, 144] on select "Province [GEOGRAPHIC_DATA] [GEOGRAPHIC_DATA] [GEOGRAPHIC_DATA] [GEOGRAPHIC_DATA…" at bounding box center [229, 140] width 43 height 21
drag, startPoint x: 310, startPoint y: 111, endPoint x: 383, endPoint y: 119, distance: 73.2
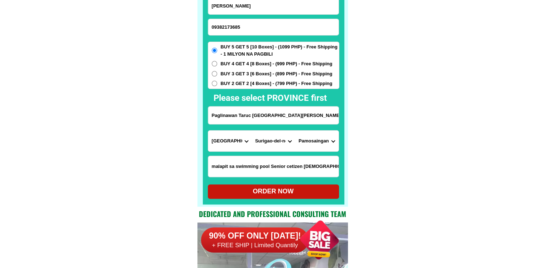
click at [264, 119] on input "Paglinawan Taruc Socorro Surigao del Norte Philippines" at bounding box center [273, 115] width 130 height 18
click at [320, 147] on select "Barangay Albino taruc Del pilar Helene Honrado Navarro (pob.) Nueva estrella Pa…" at bounding box center [316, 140] width 43 height 21
select select "63_82960755842"
click at [295, 130] on select "Barangay Albino taruc Del pilar Helene Honrado Navarro (pob.) Nueva estrella Pa…" at bounding box center [316, 140] width 43 height 21
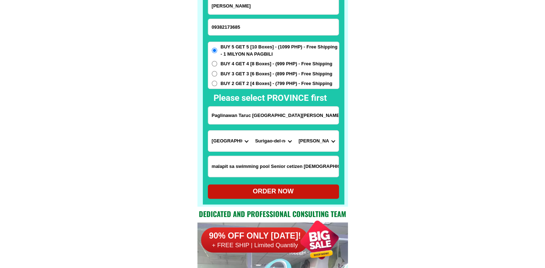
click at [320, 195] on div "ORDER NOW" at bounding box center [273, 191] width 131 height 10
radio input "true"
click at [238, 24] on input "09382173685" at bounding box center [273, 27] width 130 height 16
paste input "09094509861"
type input "09094509861"
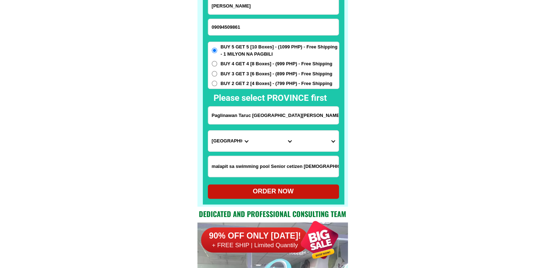
click at [250, 8] on input "Nelia Basco" at bounding box center [273, 5] width 130 height 17
paste input "Peter Dinaya"
type input "Peter Dinaya"
click at [272, 117] on input "Paglinawan Taruc Socorro Surigao del Norte Philippines" at bounding box center [273, 115] width 130 height 18
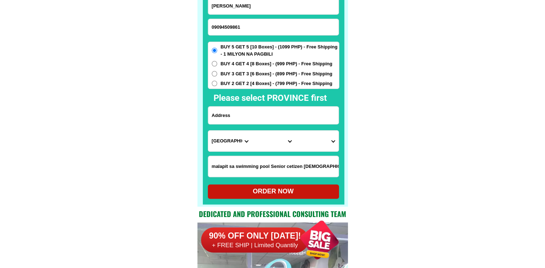
paste input "Cabuyao buko roll Malvar Branch Pres. laurel Hi way poblacion malvar batangas"
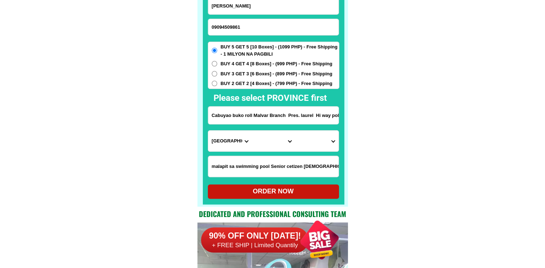
scroll to position [0, 56]
type input "Cabuyao buko roll Malvar Branch Pres. laurel Hi way poblacion malvar batangas"
click at [225, 146] on select "Province [GEOGRAPHIC_DATA] [GEOGRAPHIC_DATA] [GEOGRAPHIC_DATA] [GEOGRAPHIC_DATA…" at bounding box center [229, 140] width 43 height 21
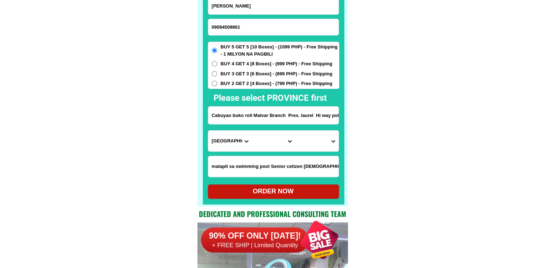
select select "63_108"
drag, startPoint x: 317, startPoint y: 116, endPoint x: 407, endPoint y: 119, distance: 90.0
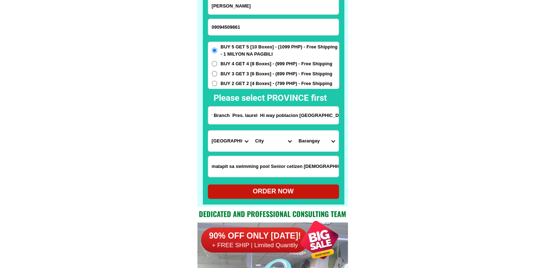
scroll to position [0, 0]
click at [270, 145] on select "City Agoncillo Alitagtag Allacapan Balayan Batangas-balete Batangas-city Batang…" at bounding box center [273, 140] width 43 height 21
select select "63_1085510"
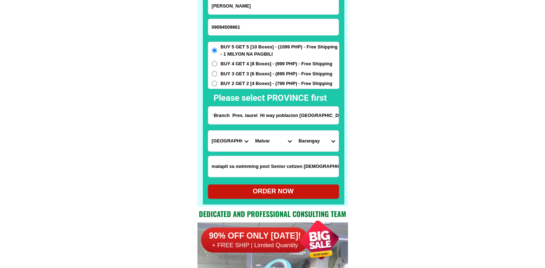
drag, startPoint x: 330, startPoint y: 118, endPoint x: 379, endPoint y: 121, distance: 49.9
click at [330, 142] on select "Barangay Bagong pook Bilucao (san isidro western) Bulihan Luta del norte Luta d…" at bounding box center [316, 140] width 43 height 21
select select "63_10855108837"
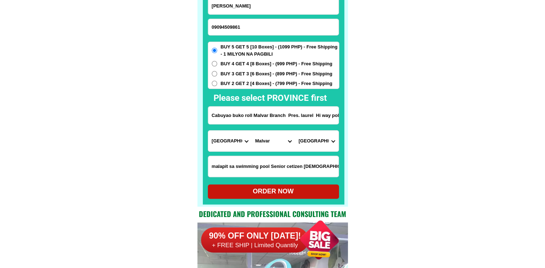
click at [310, 187] on div "ORDER NOW" at bounding box center [273, 191] width 131 height 10
type input "Cabuyao buko roll Malvar Branch Pres. laurel Hi way poblacion malvar batangas"
radio input "true"
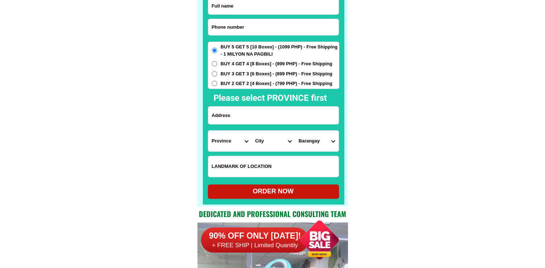
scroll to position [5619, 0]
drag, startPoint x: 240, startPoint y: 27, endPoint x: 241, endPoint y: 0, distance: 26.5
click at [240, 27] on input "Input phone_number" at bounding box center [273, 27] width 130 height 16
paste input "09364706076"
type input "09364706076"
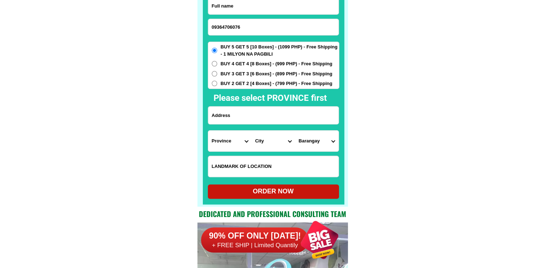
click at [252, 14] on input "Input full_name" at bounding box center [273, 5] width 130 height 17
paste input "Justino D. Bautista"
type input "Justino D. Bautista"
click at [259, 116] on input "Input address" at bounding box center [273, 115] width 130 height 18
paste input "Natumolan, Tagoloan, Misamis Oriental"
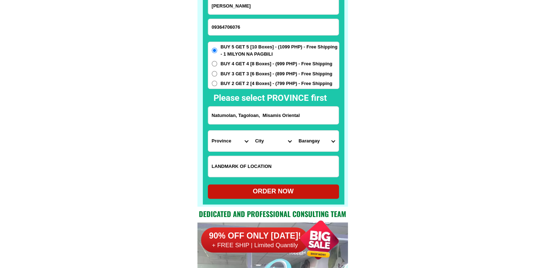
type input "Natumolan, Tagoloan, Misamis Oriental"
click at [253, 74] on span "BUY 3 GET 3 [6 Boxes] - (899 PHP) - Free Shipping" at bounding box center [277, 73] width 112 height 7
click at [217, 74] on input "BUY 3 GET 3 [6 Boxes] - (899 PHP) - Free Shipping" at bounding box center [214, 73] width 5 height 5
radio input "true"
click at [220, 148] on select "Province [GEOGRAPHIC_DATA] [GEOGRAPHIC_DATA] [GEOGRAPHIC_DATA] [GEOGRAPHIC_DATA…" at bounding box center [229, 140] width 43 height 21
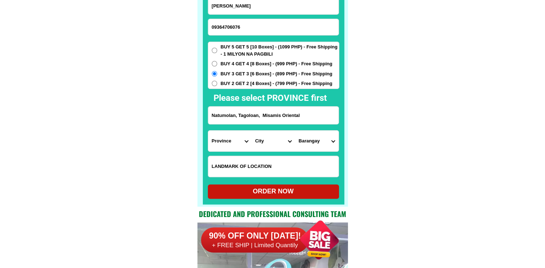
select select "63_386"
drag, startPoint x: 341, startPoint y: 148, endPoint x: 337, endPoint y: 149, distance: 4.8
click at [341, 148] on div at bounding box center [274, 79] width 142 height 249
drag, startPoint x: 258, startPoint y: 149, endPoint x: 258, endPoint y: 145, distance: 4.0
click at [258, 148] on select "City Alubijid Balingasag Balingoan Binuangan Cagayan-de-oro-city El-salvador-ci…" at bounding box center [273, 140] width 43 height 21
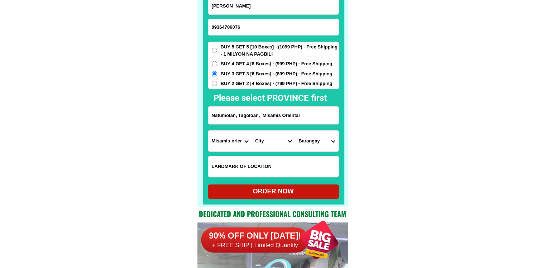
select select "63_3867345"
click at [252, 130] on select "City Alubijid Balingasag Balingoan Binuangan Cagayan-de-oro-city El-salvador-ci…" at bounding box center [273, 140] width 43 height 21
click at [317, 146] on select "Barangay Baluarte Casinglot Gracia Mohon Natumolan Poblacion Rosario Santa ana …" at bounding box center [316, 140] width 43 height 21
select select "63_38673459248"
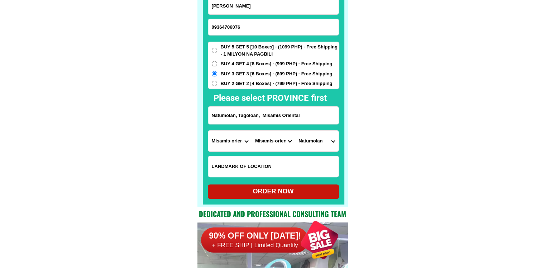
click at [287, 191] on div "ORDER NOW" at bounding box center [273, 191] width 131 height 10
type input "Justino D. Bautista"
radio input "true"
click at [237, 30] on input "09364706076" at bounding box center [273, 27] width 130 height 16
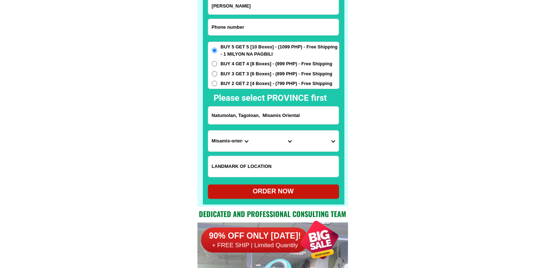
paste input "09213714419"
type input "09213714419"
click at [243, 8] on input "Justino D. Bautista" at bounding box center [273, 5] width 130 height 17
paste input "Lydia Pamplina"
type input "Lydia Pamplina"
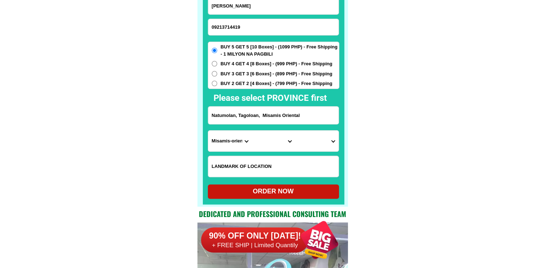
drag, startPoint x: 247, startPoint y: 114, endPoint x: 416, endPoint y: 142, distance: 171.5
click at [247, 114] on input "Natumolan, Tagoloan, Misamis Oriental" at bounding box center [273, 115] width 130 height 18
paste input "88 Blk 10 pook Palaris UP Campus Quezon City Diliman hanap University Hotel lik…"
type input "88 Blk 10 pook Palaris UP Campus Quezon City Diliman hanap University Hotel lik…"
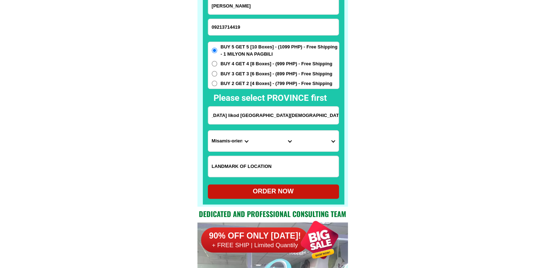
scroll to position [0, 0]
click at [274, 88] on div "BUY 5 GET 5 [10 Boxes] - (1099 PHP) - Free Shipping - 1 MILYON NA PAGBILI BUY 4…" at bounding box center [274, 65] width 132 height 47
click at [274, 86] on span "BUY 2 GET 2 [4 Boxes] - (799 PHP) - Free Shipping" at bounding box center [277, 83] width 112 height 7
click at [217, 86] on input "BUY 2 GET 2 [4 Boxes] - (799 PHP) - Free Shipping" at bounding box center [214, 83] width 5 height 5
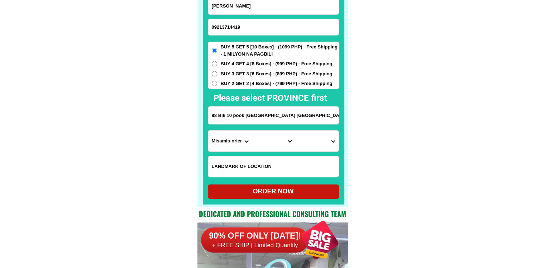
radio input "true"
click at [228, 132] on select "Province [GEOGRAPHIC_DATA] [GEOGRAPHIC_DATA] [GEOGRAPHIC_DATA] [GEOGRAPHIC_DATA…" at bounding box center [229, 140] width 43 height 21
click at [225, 144] on select "Province [GEOGRAPHIC_DATA] [GEOGRAPHIC_DATA] [GEOGRAPHIC_DATA] [GEOGRAPHIC_DATA…" at bounding box center [229, 140] width 43 height 21
select select "63_219"
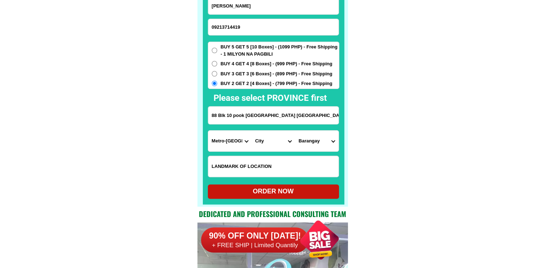
drag, startPoint x: 400, startPoint y: 156, endPoint x: 396, endPoint y: 156, distance: 4.3
click at [278, 142] on select "City [GEOGRAPHIC_DATA] [GEOGRAPHIC_DATA] [GEOGRAPHIC_DATA] [GEOGRAPHIC_DATA]-ci…" at bounding box center [273, 140] width 43 height 21
select select "63_2194070"
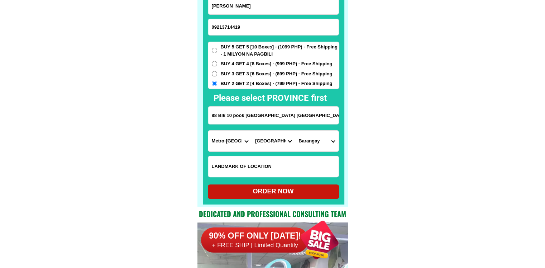
click at [322, 142] on select "Barangay [PERSON_NAME] [PERSON_NAME] [PERSON_NAME] Bagbag Bago bantay Bagong li…" at bounding box center [316, 140] width 43 height 21
select select "63_219407014654"
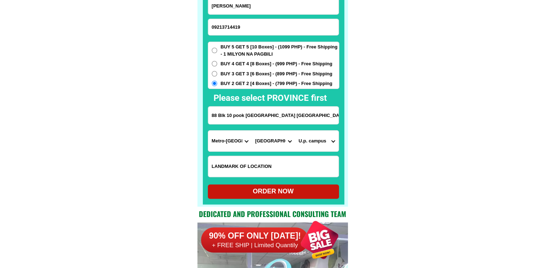
click at [310, 186] on div "ORDER NOW" at bounding box center [273, 191] width 131 height 14
radio input "true"
click at [254, 28] on input "09213714419" at bounding box center [273, 27] width 130 height 16
paste input "09466701250"
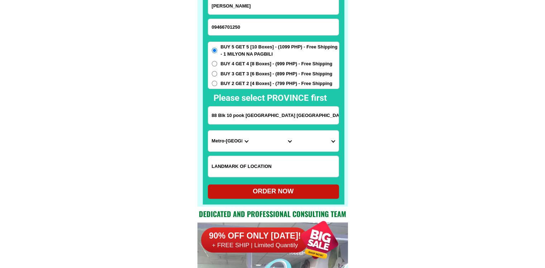
type input "09466701250"
click at [250, 9] on input "Lydia Pamplina" at bounding box center [273, 5] width 130 height 17
paste input "Maria carrasco"
type input "Maria carrasco"
drag, startPoint x: 260, startPoint y: 119, endPoint x: 258, endPoint y: 101, distance: 18.1
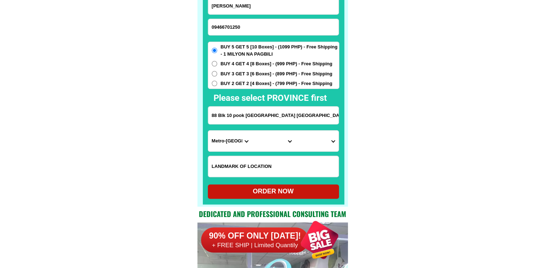
click at [260, 119] on input "88 Blk 10 pook Palaris UP Campus Quezon City Diliman hanap University Hotel lik…" at bounding box center [273, 115] width 130 height 18
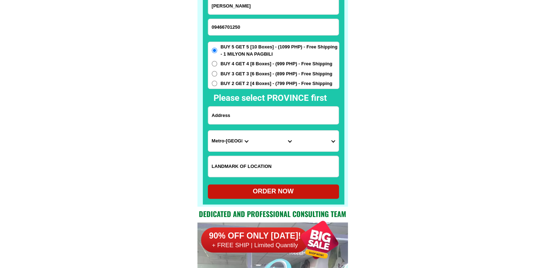
paste input "purok uno juan villegas street brgy san pedro sto tomas bats s tabi ng wisdom c…"
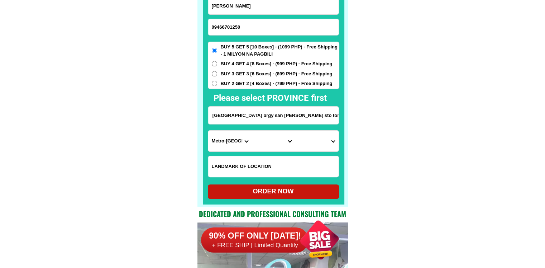
type input "purok uno juan villegas street brgy san pedro sto tomas bats s tabi ng wisdom c…"
click at [249, 120] on input "purok uno juan villegas street brgy san pedro sto tomas bats s tabi ng wisdom c…" at bounding box center [273, 115] width 130 height 18
drag, startPoint x: 238, startPoint y: 66, endPoint x: 257, endPoint y: 64, distance: 18.3
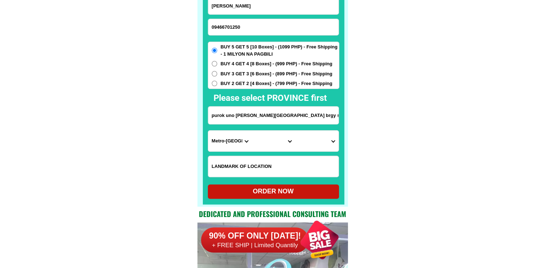
click at [238, 65] on span "BUY 4 GET 4 [8 Boxes] - (999 PHP) - Free Shipping" at bounding box center [277, 63] width 112 height 7
click at [217, 65] on input "BUY 4 GET 4 [8 Boxes] - (999 PHP) - Free Shipping" at bounding box center [214, 63] width 5 height 5
radio input "true"
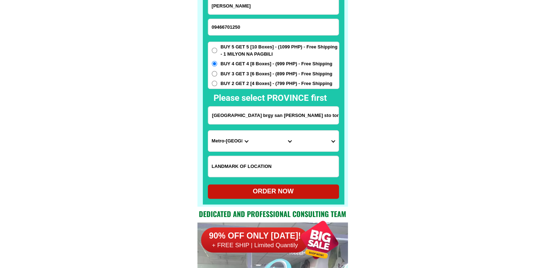
drag, startPoint x: 269, startPoint y: 114, endPoint x: 400, endPoint y: 114, distance: 131.1
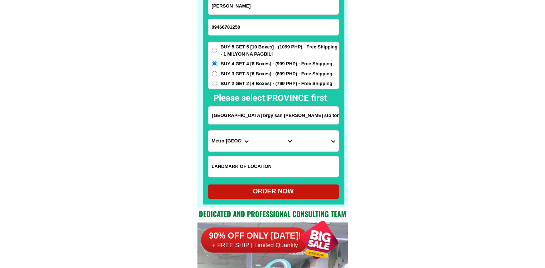
drag, startPoint x: 269, startPoint y: 118, endPoint x: 383, endPoint y: 118, distance: 113.6
drag, startPoint x: 279, startPoint y: 119, endPoint x: 380, endPoint y: 119, distance: 101.0
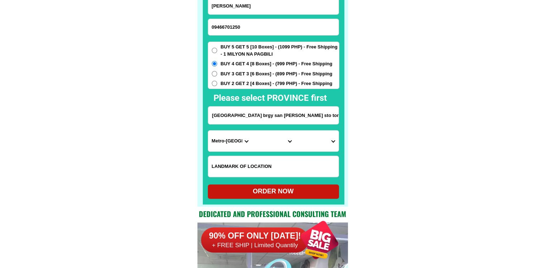
click at [303, 118] on input "purok uno juan villegas street brgy san pedro sto tomas bats s tabi ng wisdom c…" at bounding box center [273, 115] width 130 height 18
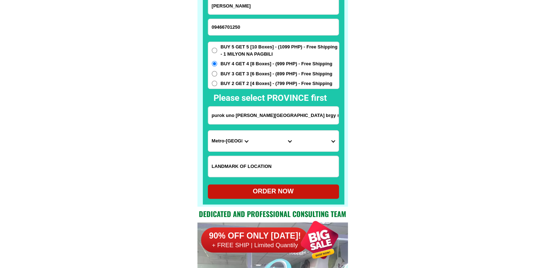
click at [221, 137] on select "Province [GEOGRAPHIC_DATA] [GEOGRAPHIC_DATA] [GEOGRAPHIC_DATA] [GEOGRAPHIC_DATA…" at bounding box center [229, 140] width 43 height 21
select select "63_108"
drag, startPoint x: 314, startPoint y: 119, endPoint x: 373, endPoint y: 119, distance: 58.8
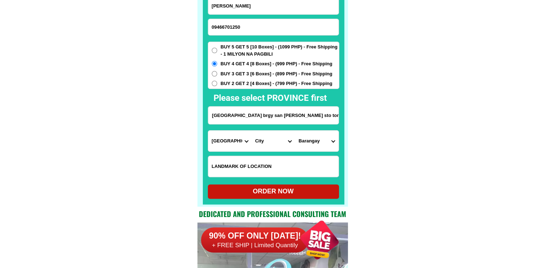
click at [270, 142] on select "City Agoncillo Alitagtag Allacapan Balayan Batangas-balete Batangas-city Batang…" at bounding box center [273, 140] width 43 height 21
select select "63_1089652"
click at [252, 130] on select "City Agoncillo Alitagtag Allacapan Balayan Batangas-balete Batangas-city Batang…" at bounding box center [273, 140] width 43 height 21
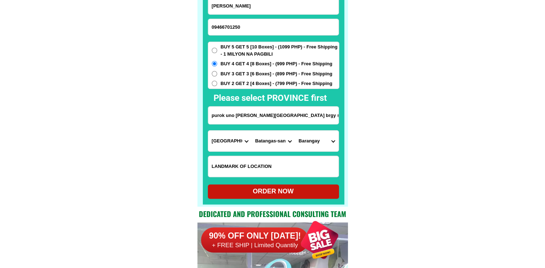
click at [315, 140] on select "Barangay Barangay i (pob.) Barangay ii (pob.) Barangay iii (pob.) Barangay iv (…" at bounding box center [316, 140] width 43 height 21
select select "63_10896526998"
click at [271, 193] on div "ORDER NOW" at bounding box center [273, 191] width 131 height 10
type input "purok uno juan villegas street brgy san pedro sto tomas bats s tabi ng wisdom c…"
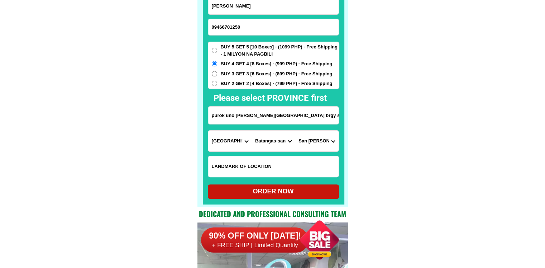
radio input "true"
drag, startPoint x: 274, startPoint y: 24, endPoint x: 269, endPoint y: 3, distance: 21.4
click at [274, 24] on input "09466701250" at bounding box center [273, 27] width 130 height 16
paste input "09932473856"
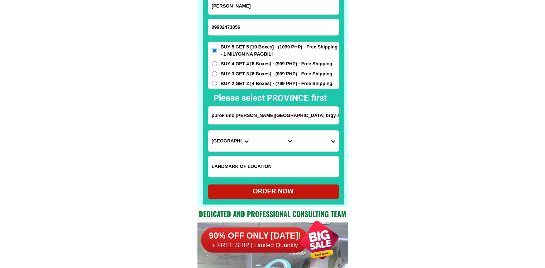
type input "09932473856"
drag, startPoint x: 268, startPoint y: 11, endPoint x: 258, endPoint y: 0, distance: 15.2
click at [268, 11] on input "Maria carrasco" at bounding box center [273, 5] width 130 height 17
paste input "Ma Soledad Ibo"
type input "Ma Soledad Ibo"
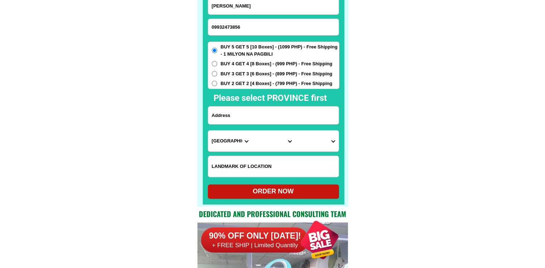
drag, startPoint x: 259, startPoint y: 109, endPoint x: 282, endPoint y: 114, distance: 23.0
click at [259, 109] on input "Input address" at bounding box center [273, 115] width 130 height 18
paste input "Caroyroyan Pili Camarines Sur zone 5 nearby barangay chapel Caroyroyan"
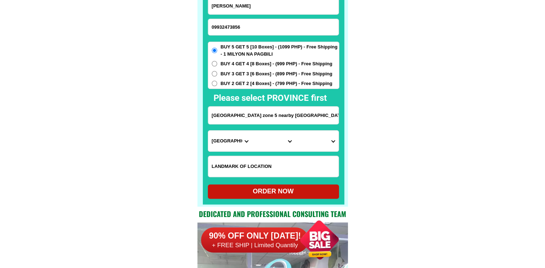
scroll to position [0, 39]
type input "Caroyroyan Pili Camarines Sur zone 5 nearby barangay chapel Caroyroyan"
drag, startPoint x: 454, startPoint y: 133, endPoint x: 305, endPoint y: 153, distance: 150.1
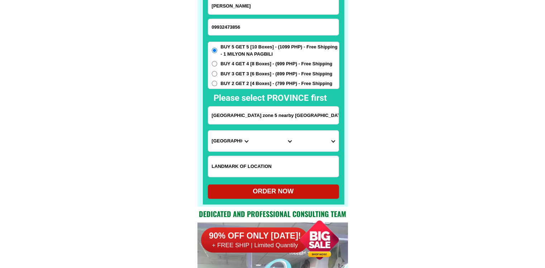
click at [229, 143] on select "Province [GEOGRAPHIC_DATA] [GEOGRAPHIC_DATA] [GEOGRAPHIC_DATA] [GEOGRAPHIC_DATA…" at bounding box center [229, 140] width 43 height 21
select select "63_374"
click at [268, 139] on select "City Baao Balatan Bombon Buhi Bula Cabusao Calabanga Camaligan Camarines-sur-ba…" at bounding box center [273, 140] width 43 height 21
select select "63_3747950"
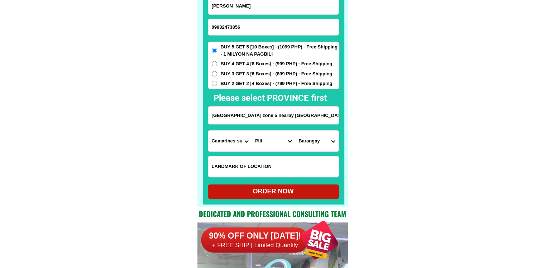
click at [252, 130] on select "City Baao Balatan Bombon Buhi Bula Cabusao Calabanga Camaligan Camarines-sur-ba…" at bounding box center [273, 140] width 43 height 21
click at [304, 135] on select "Barangay Anayan Bagong sirang Binanwaanan Binobong Cadlan Caroyroyan Curry Del …" at bounding box center [316, 140] width 43 height 21
select select "63_37479503073"
click at [296, 186] on div "ORDER NOW" at bounding box center [273, 191] width 131 height 14
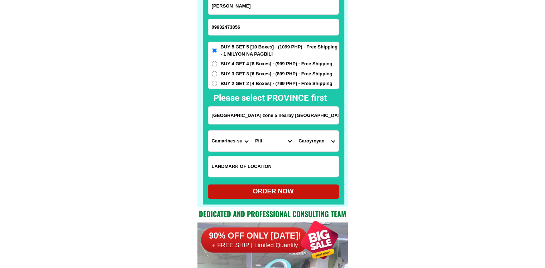
radio input "true"
click at [248, 25] on input "09932473856" at bounding box center [273, 27] width 130 height 16
paste input "09176237620"
type input "09176237620"
click at [291, 11] on input "Ma Soledad Ibo" at bounding box center [273, 5] width 130 height 17
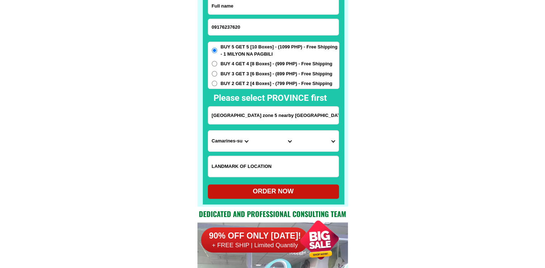
paste input "Cesyl Valencia"
type input "Cesyl Valencia"
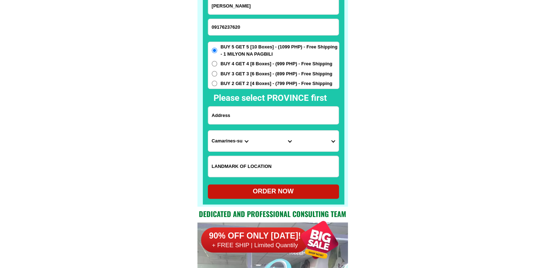
click at [271, 120] on input "Input address" at bounding box center [273, 115] width 130 height 18
paste input "o Jesi Mendez Salon.Brgy.Lapasan, Lemketkai Mall CAGAYAN DE ORO,MES. OR. Phl.90…"
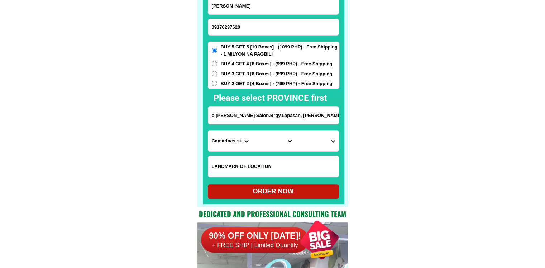
scroll to position [0, 72]
type input "o Jesi Mendez Salon.Brgy.Lapasan, Lemketkai Mall CAGAYAN DE ORO,MES. OR. Phl.90…"
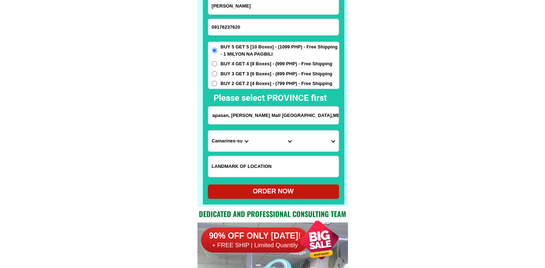
drag, startPoint x: 239, startPoint y: 123, endPoint x: 415, endPoint y: 119, distance: 176.7
drag, startPoint x: 312, startPoint y: 109, endPoint x: 401, endPoint y: 118, distance: 88.9
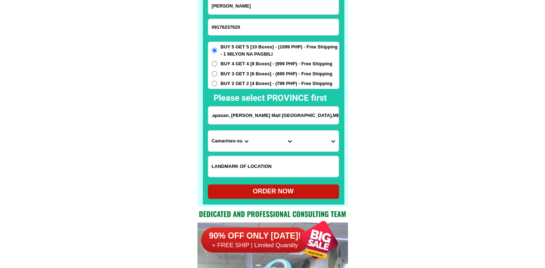
click at [215, 139] on select "Province [GEOGRAPHIC_DATA] [GEOGRAPHIC_DATA] [GEOGRAPHIC_DATA] [GEOGRAPHIC_DATA…" at bounding box center [229, 140] width 43 height 21
select select "63_386"
click at [275, 141] on select "City" at bounding box center [273, 140] width 43 height 21
select select "63_386807"
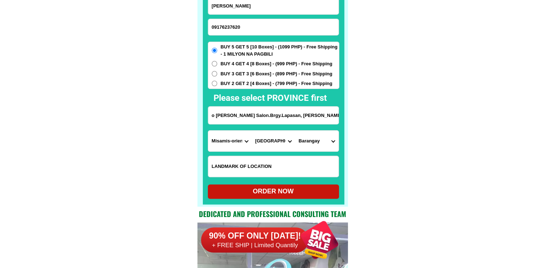
drag, startPoint x: 367, startPoint y: 139, endPoint x: 363, endPoint y: 139, distance: 4.3
drag, startPoint x: 316, startPoint y: 118, endPoint x: 373, endPoint y: 118, distance: 56.3
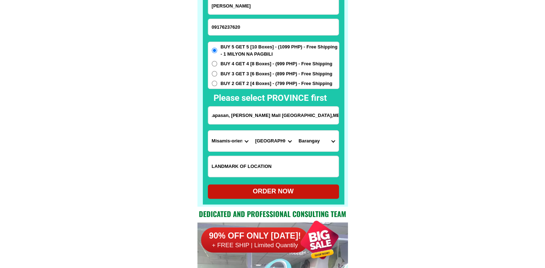
click at [294, 121] on input "o Jesi Mendez Salon.Brgy.Lapasan, Lemketkai Mall CAGAYAN DE ORO,MES. OR. Phl.90…" at bounding box center [273, 115] width 130 height 18
click at [305, 140] on select "Barangay Agusan Baikingon Balubal Balulang Barangay 1 (pob.) Barangay 10 (pob.)…" at bounding box center [316, 140] width 43 height 21
click at [317, 144] on select "Barangay Agusan Baikingon Balubal Balulang Barangay 1 (pob.) Barangay 10 (pob.)…" at bounding box center [316, 140] width 43 height 21
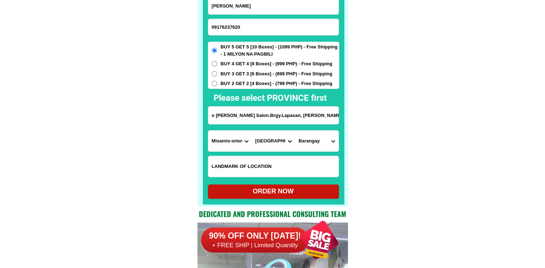
select select "63_3868073374"
drag, startPoint x: 395, startPoint y: 158, endPoint x: 389, endPoint y: 161, distance: 6.4
click at [289, 193] on div "ORDER NOW" at bounding box center [273, 191] width 131 height 10
radio input "true"
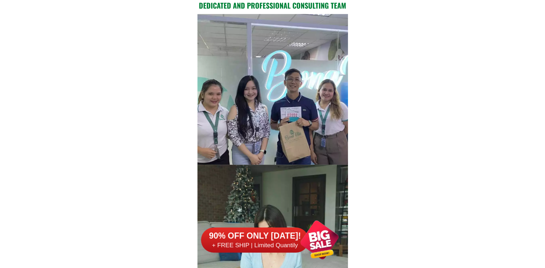
scroll to position [5834, 0]
